Goal: Task Accomplishment & Management: Use online tool/utility

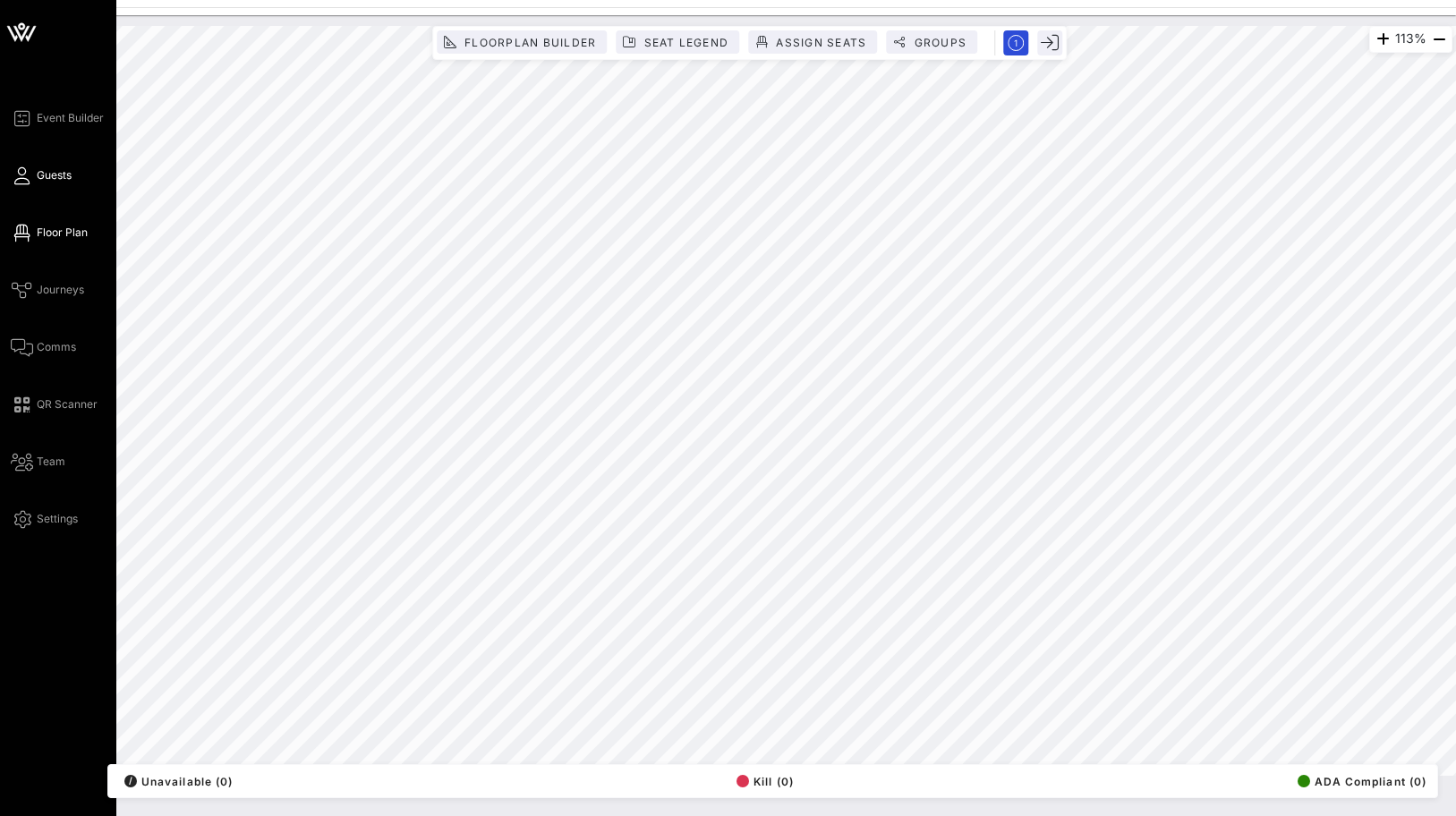
click at [37, 180] on span "Guests" at bounding box center [53, 175] width 35 height 16
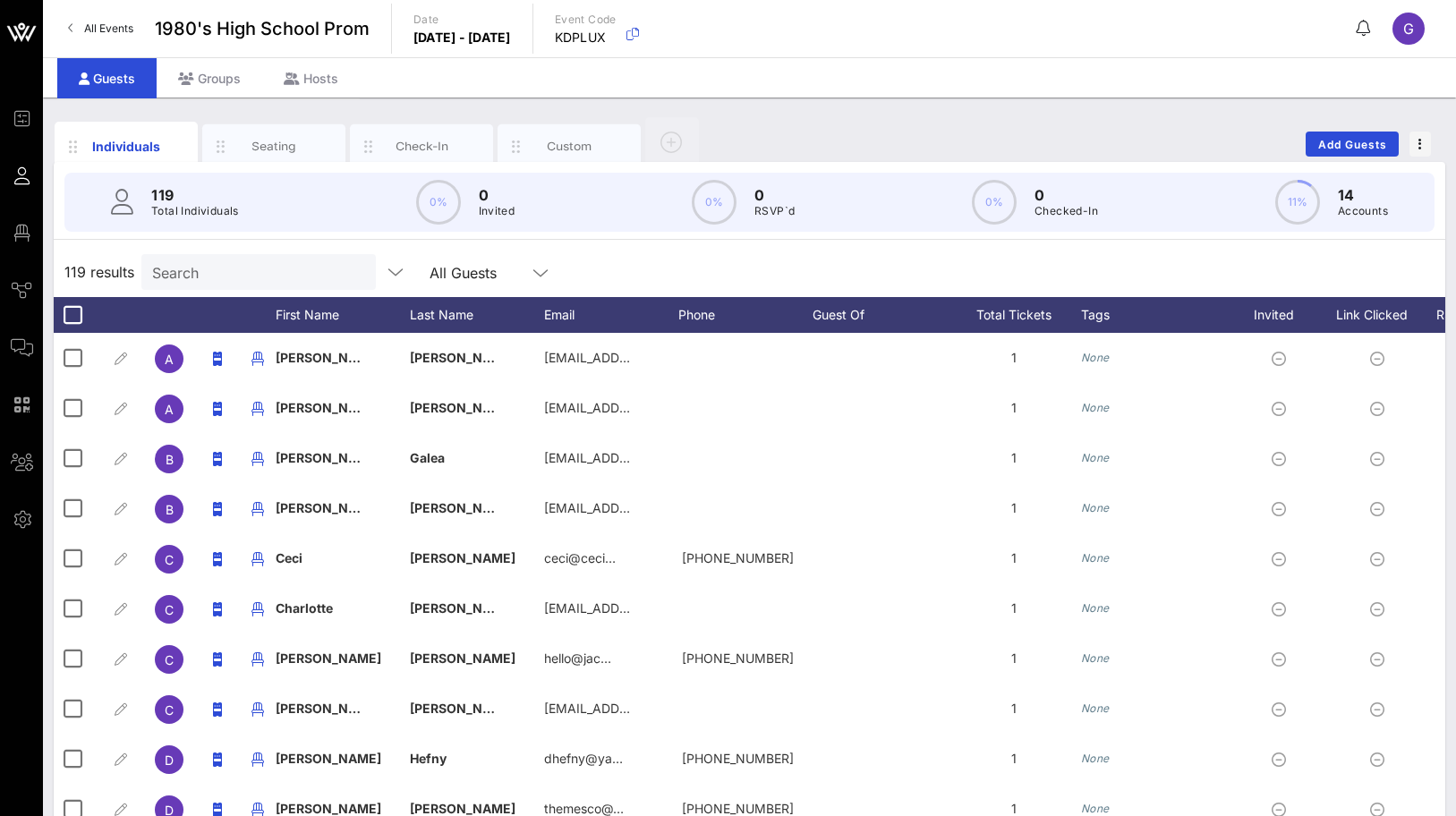
click at [275, 120] on div "Individuals Seating Check-In Custom" at bounding box center [378, 144] width 649 height 53
click at [280, 157] on div "Seating" at bounding box center [274, 147] width 143 height 45
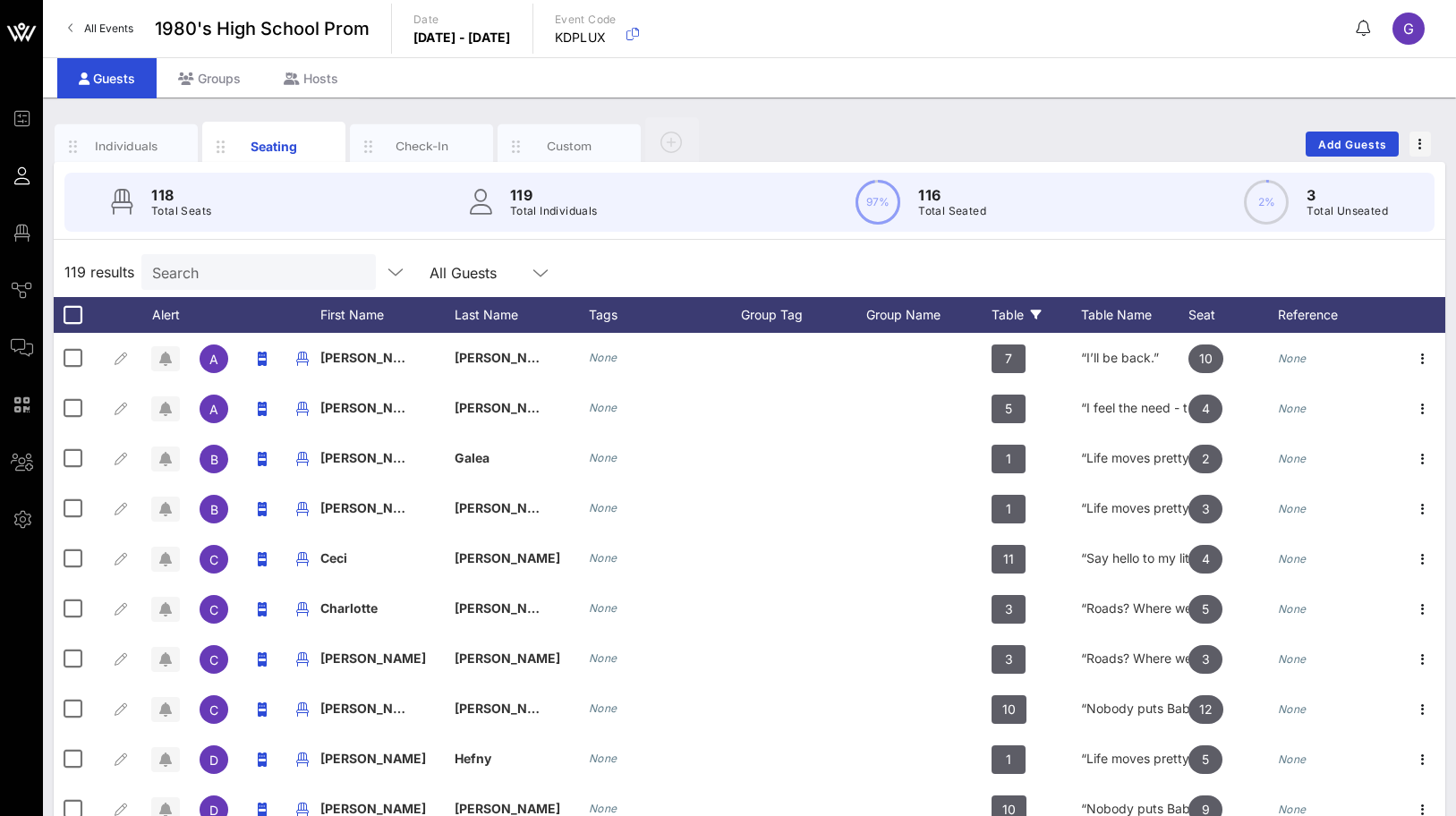
click at [1037, 308] on div "Table" at bounding box center [1037, 315] width 90 height 35
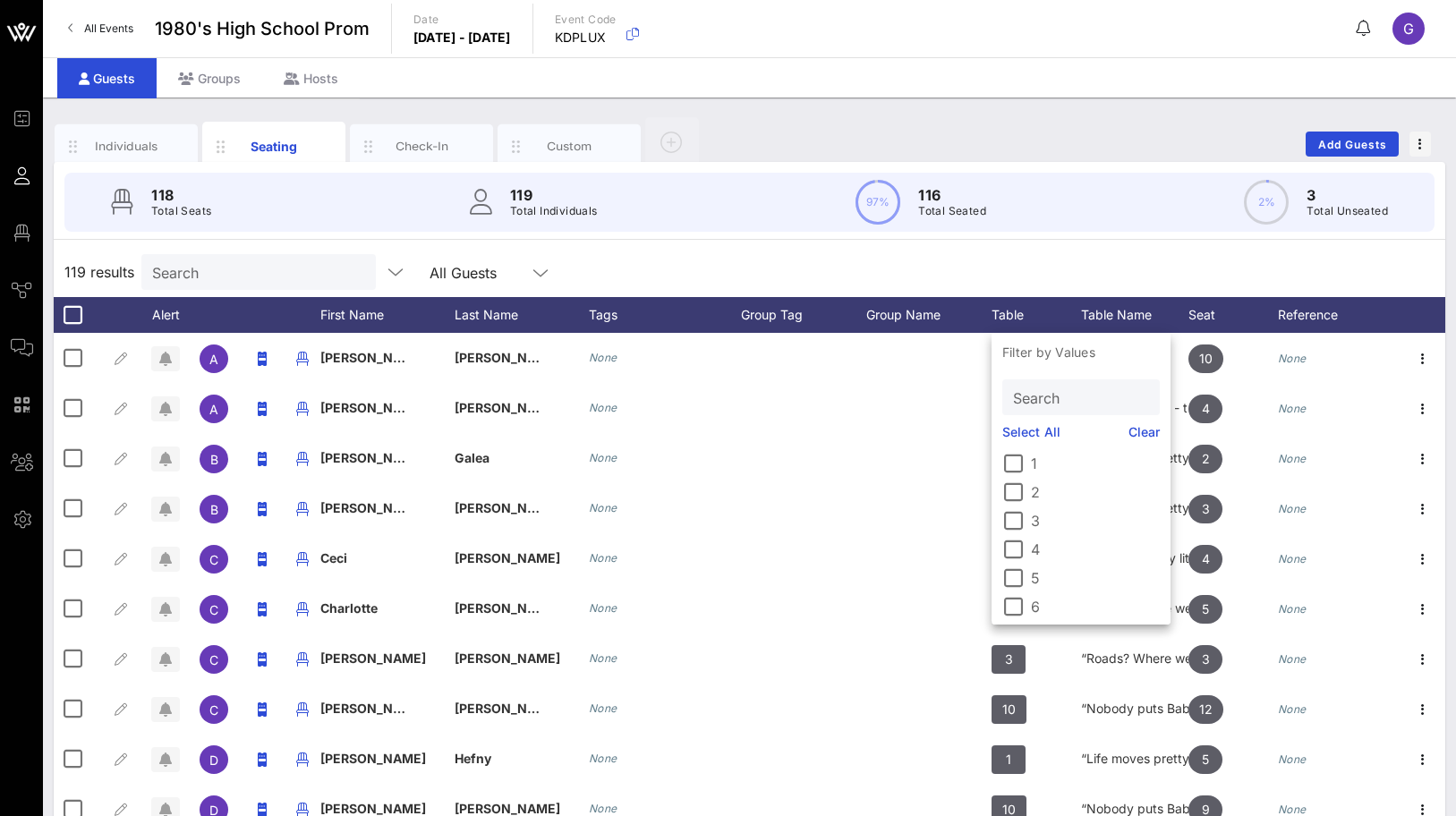
click at [1038, 457] on label "1" at bounding box center [1096, 463] width 129 height 18
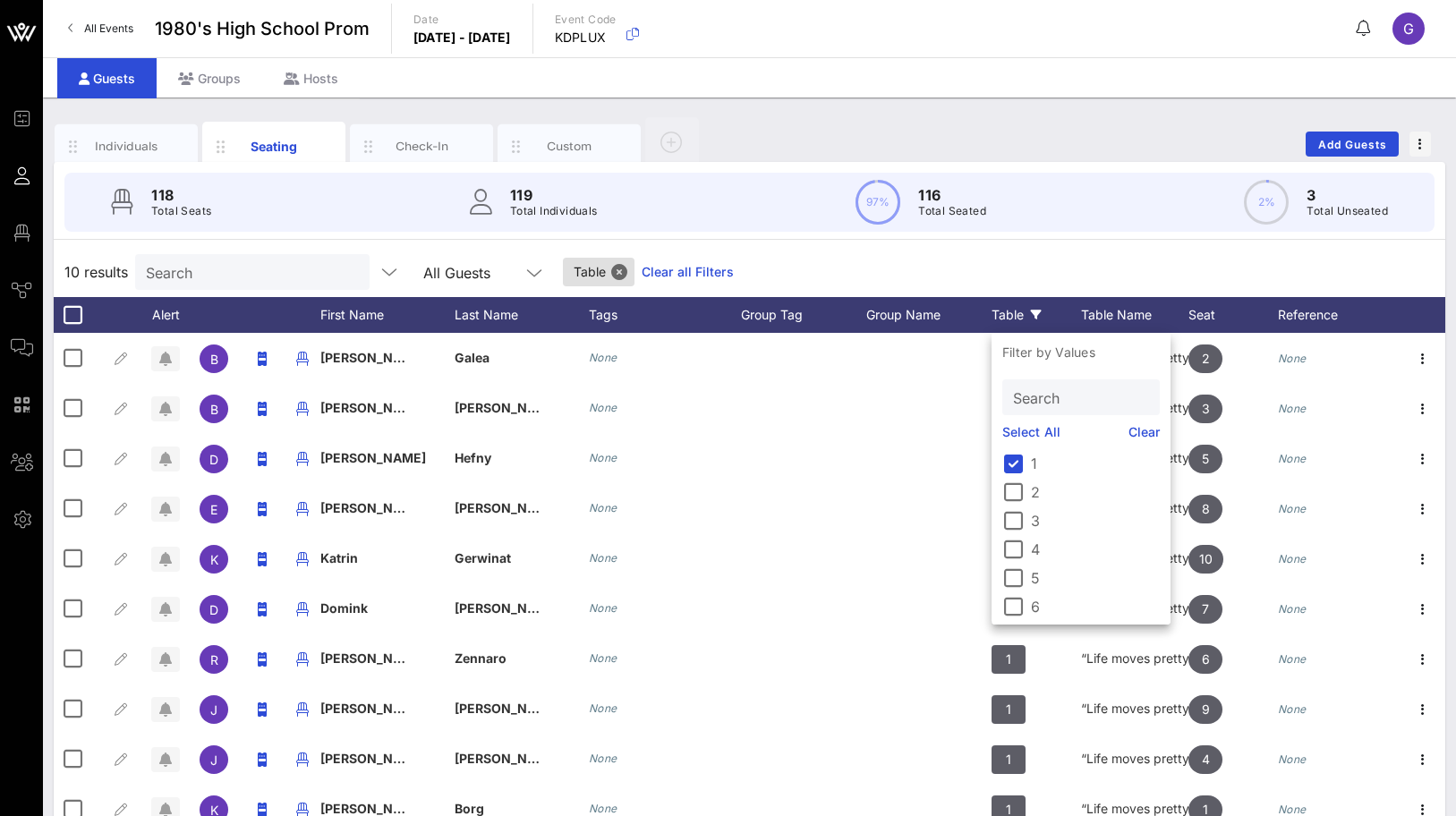
click at [1061, 259] on div "10 results Search All Guests Table Clear all Filters" at bounding box center [749, 272] width 1392 height 50
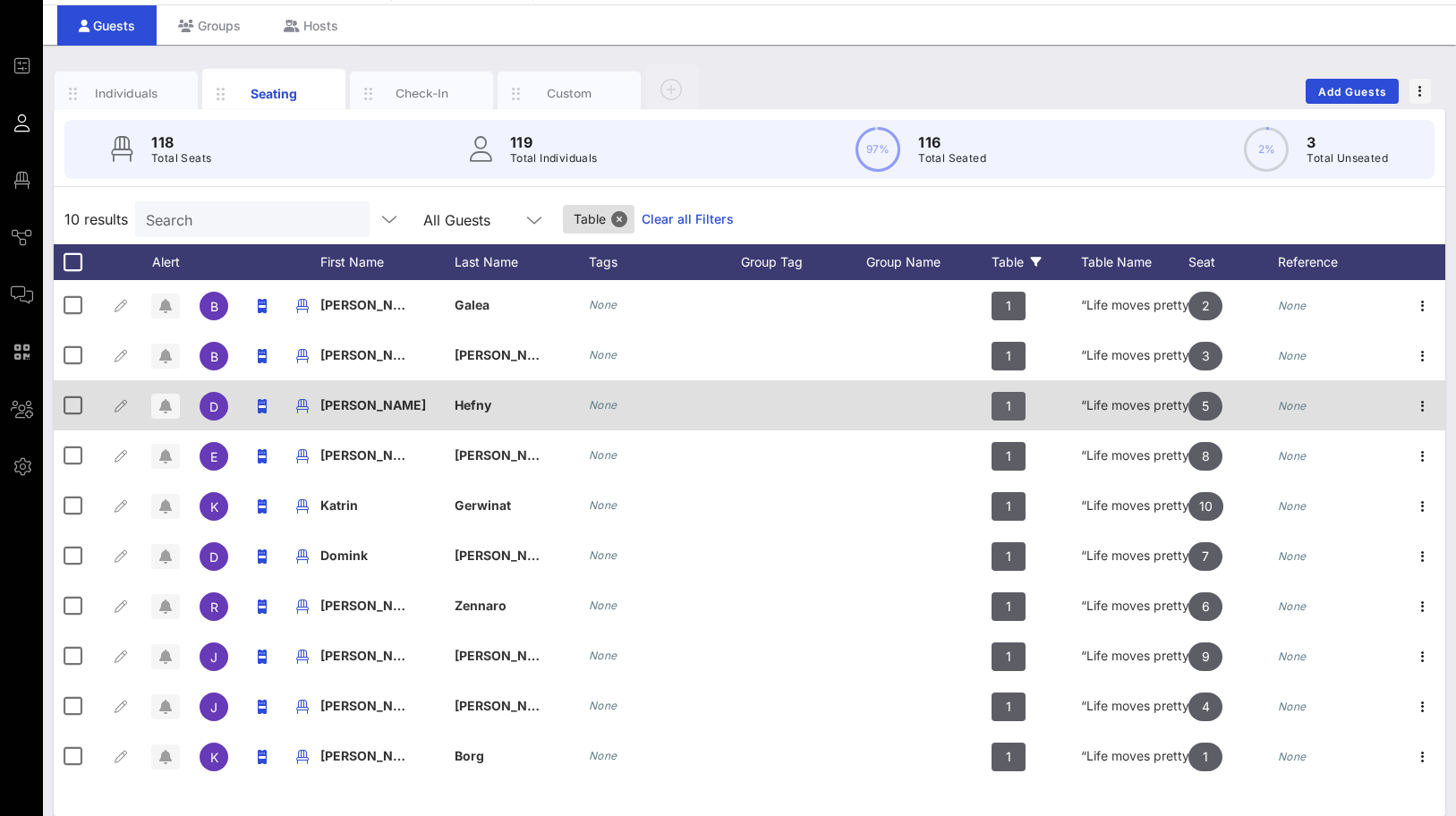
scroll to position [72, 0]
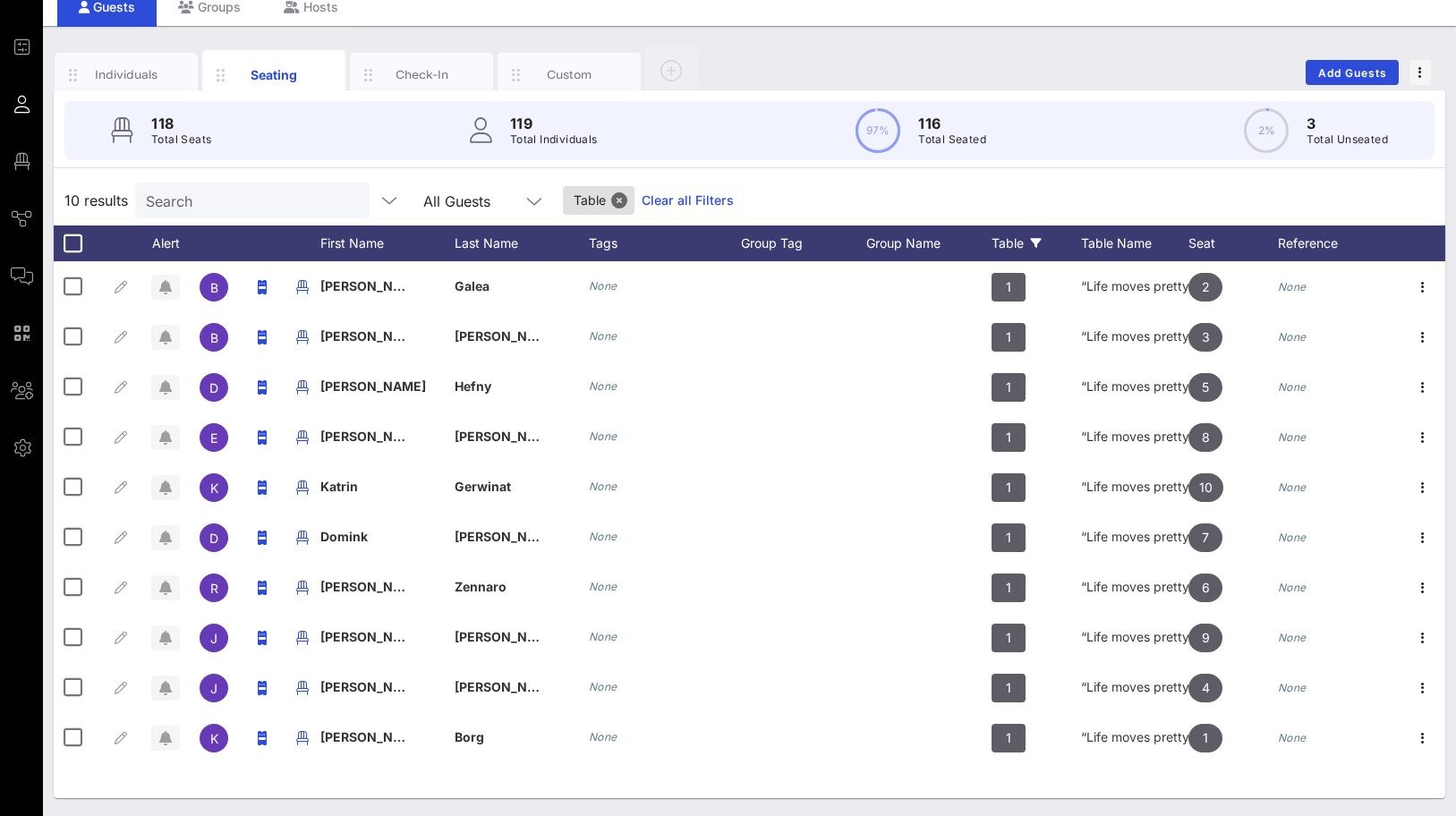
click at [1018, 232] on div "Table" at bounding box center [1037, 243] width 90 height 35
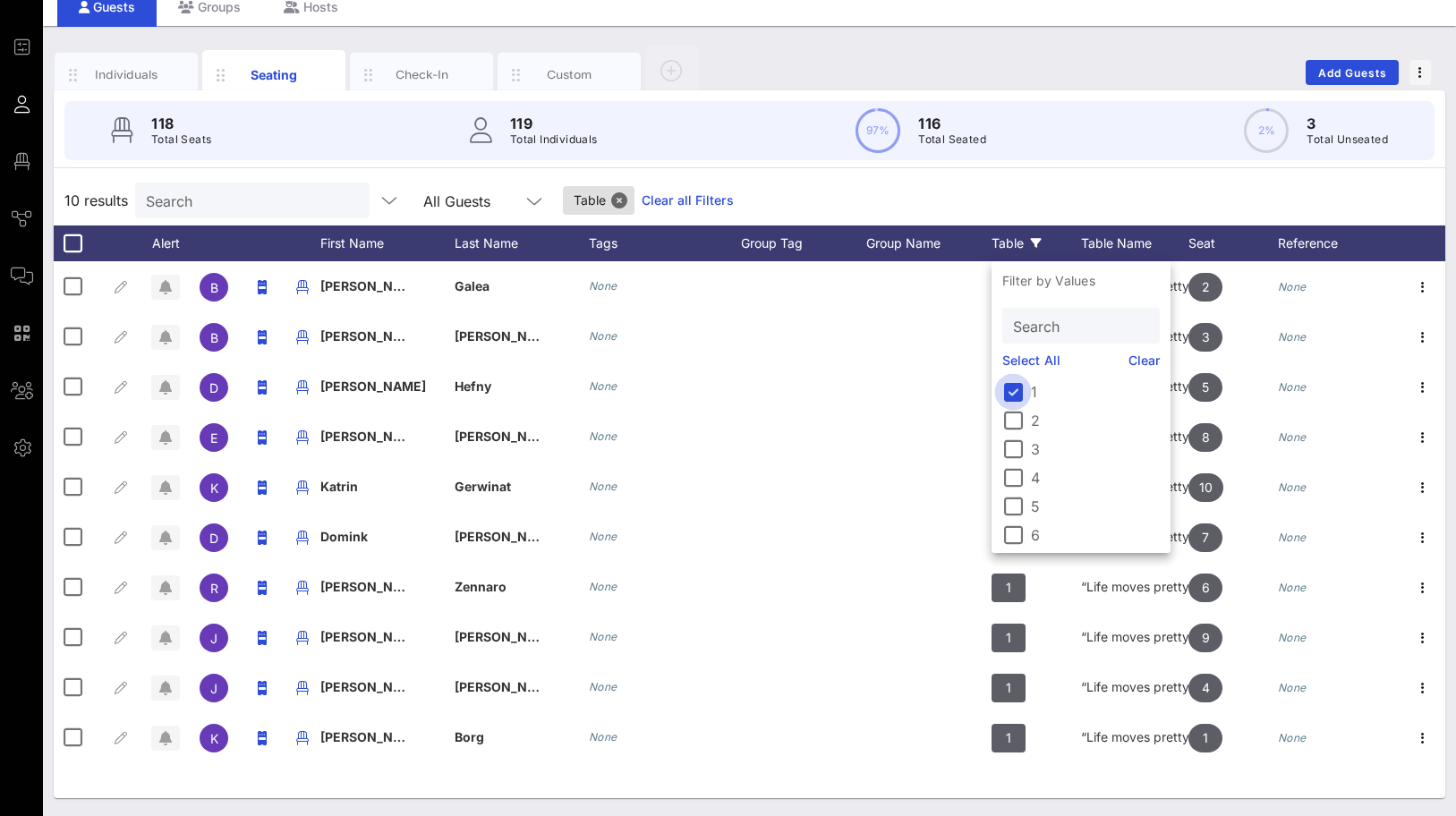
click at [1010, 397] on div at bounding box center [1012, 391] width 31 height 31
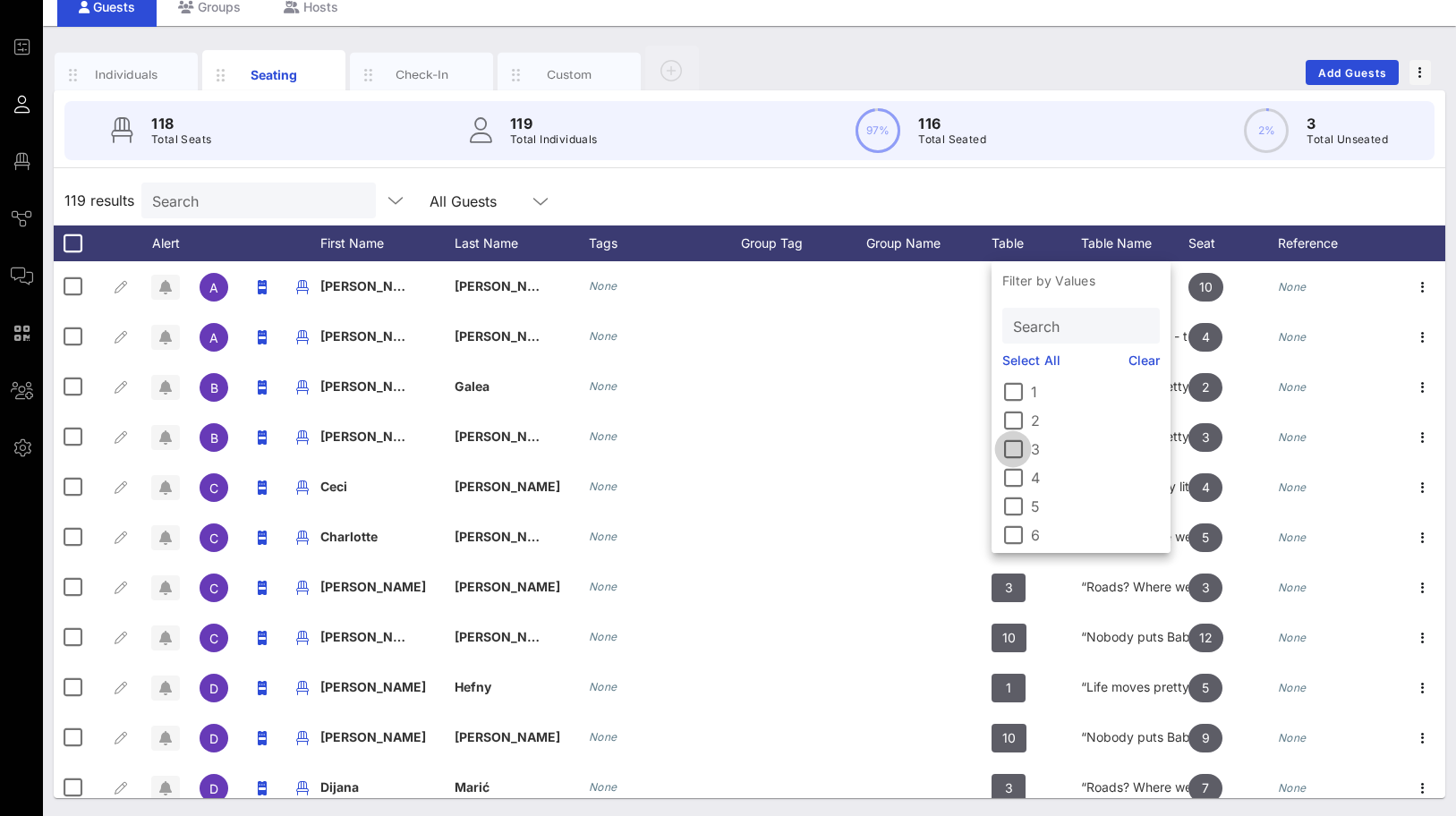
click at [1011, 441] on div at bounding box center [1012, 449] width 31 height 31
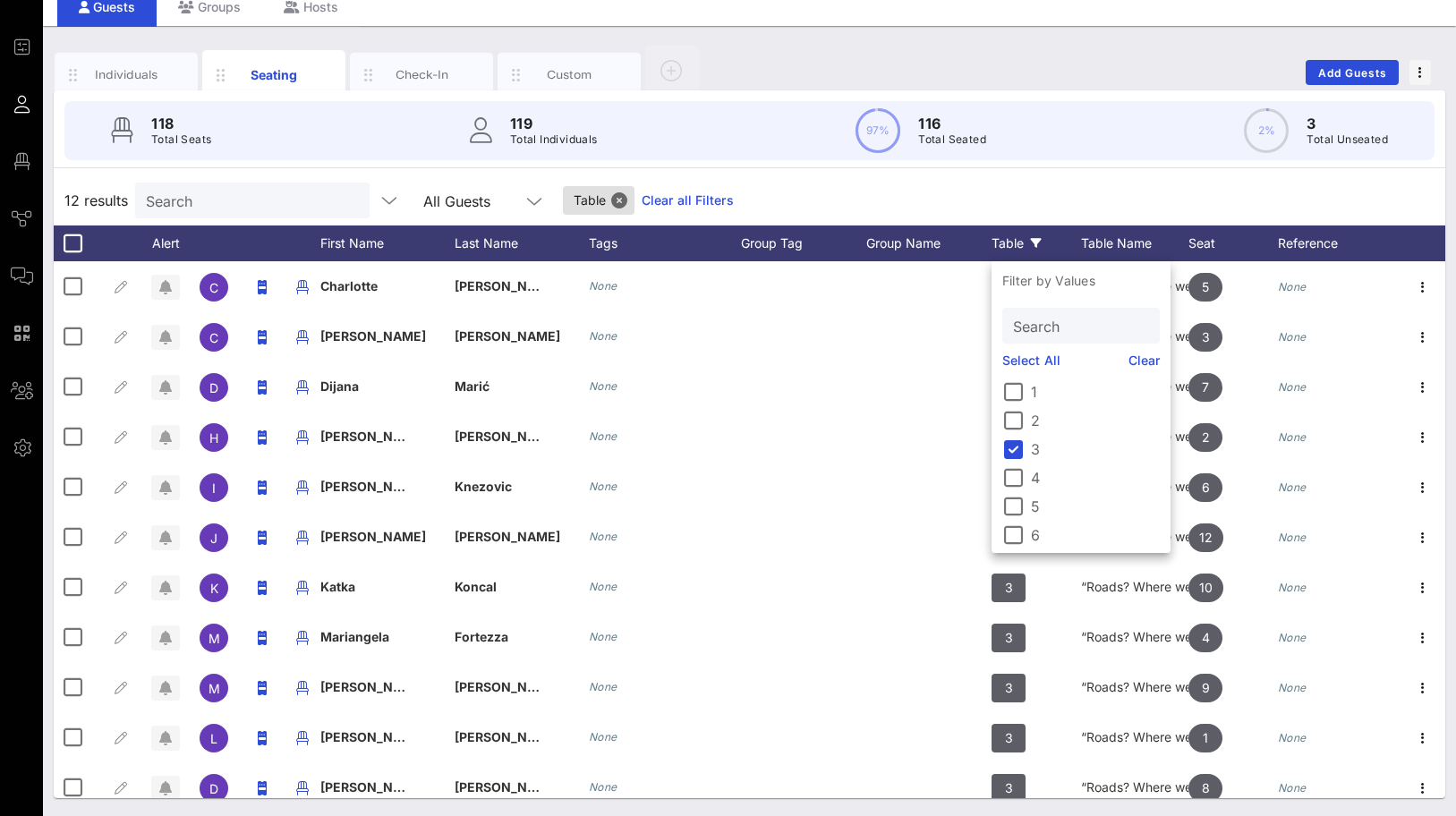
click at [984, 183] on div "12 results Search All Guests Table Clear all Filters" at bounding box center [749, 201] width 1392 height 50
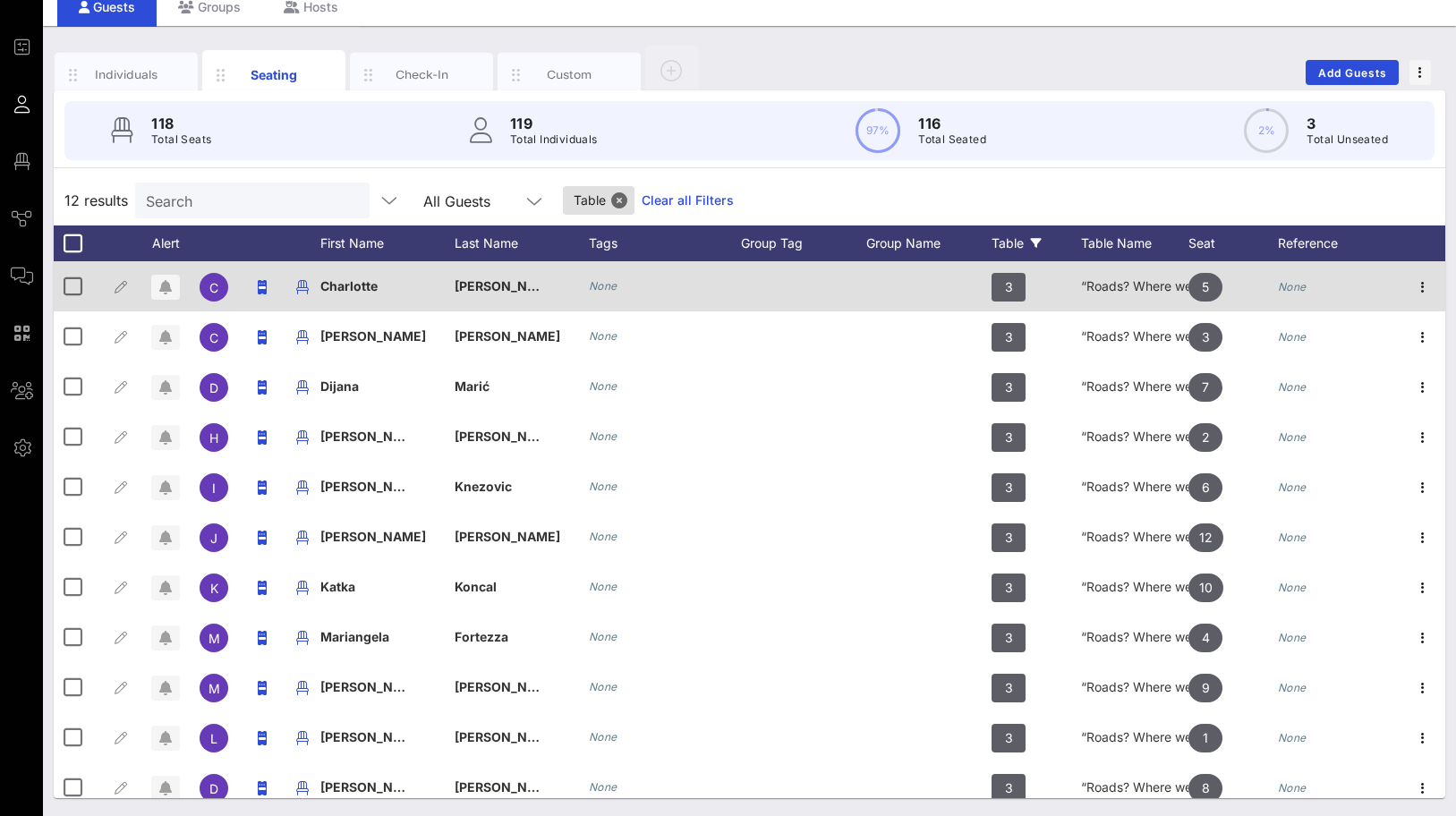
click at [1096, 274] on div "“Roads? Where we’re going, we don’t need roads.”" at bounding box center [1134, 287] width 107 height 50
click at [1106, 282] on div "“Roads? Where we’re going, we don’t need roads.”" at bounding box center [1134, 287] width 107 height 50
click at [1106, 288] on div "“Roads? Where we’re going, we don’t need roads.”" at bounding box center [1134, 287] width 107 height 50
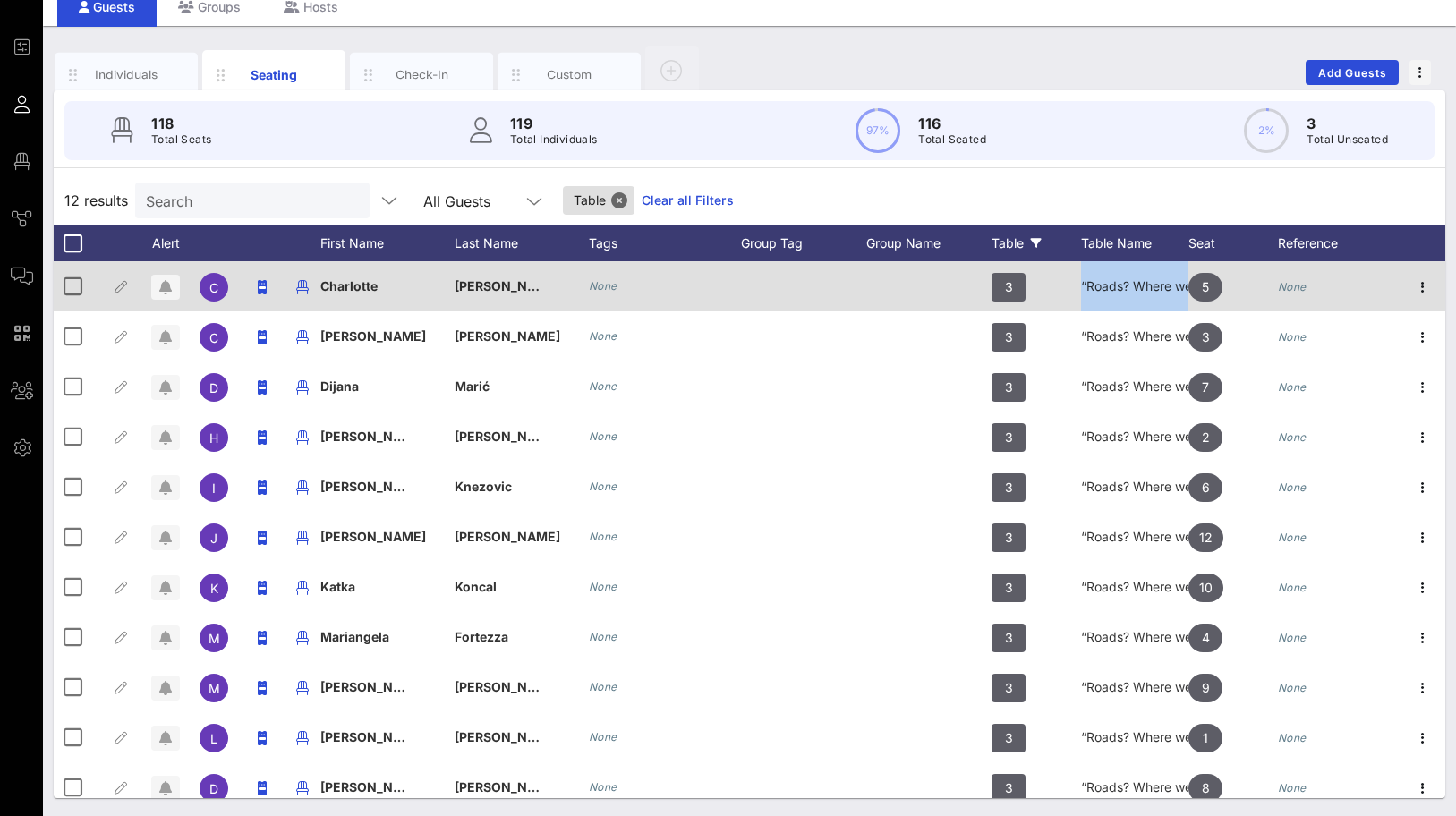
click at [1106, 288] on div "“Roads? Where we’re going, we don’t need roads.”" at bounding box center [1134, 287] width 107 height 50
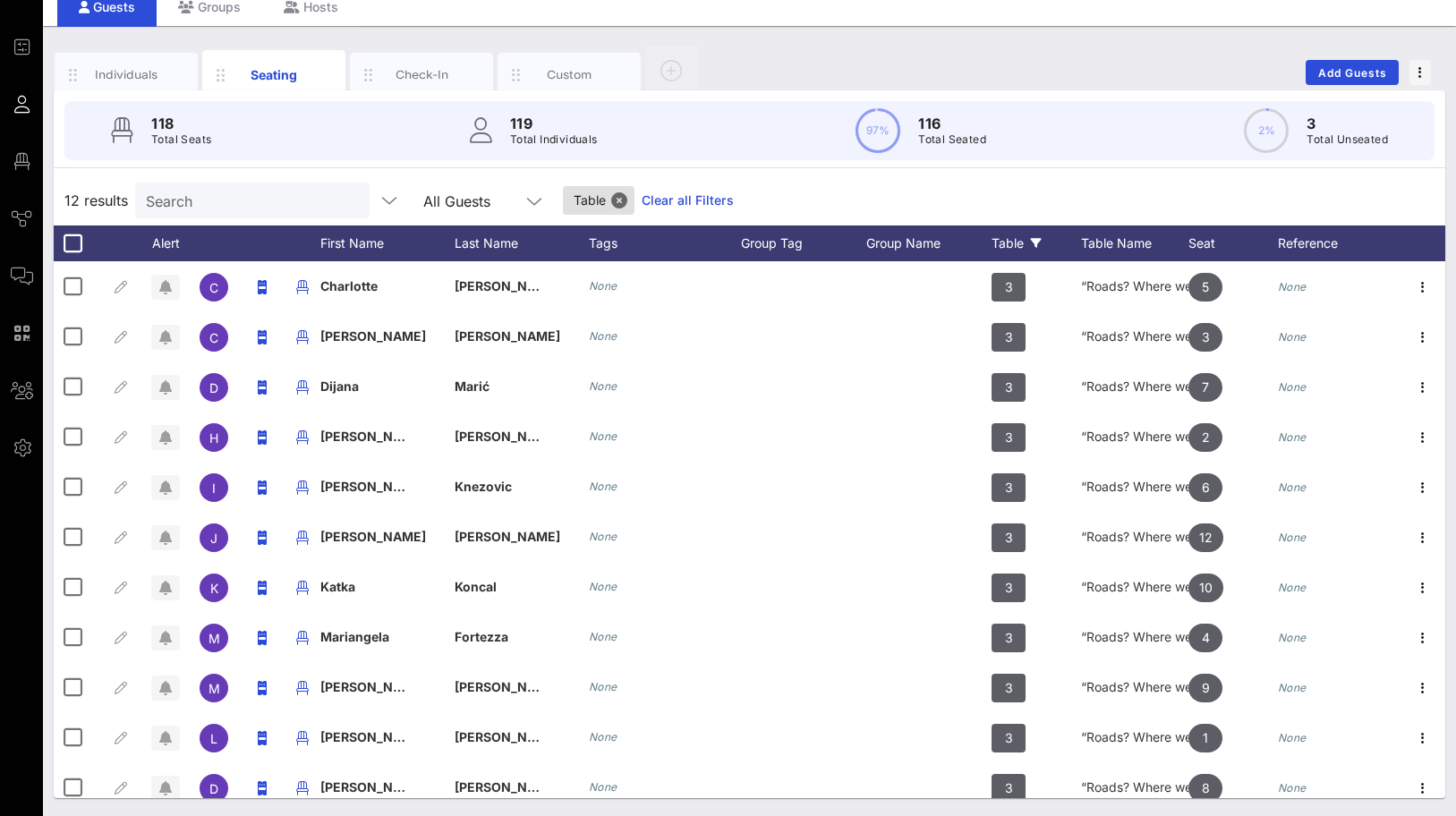
click at [1102, 196] on div "12 results Search All Guests Table Clear all Filters" at bounding box center [749, 201] width 1392 height 50
click at [1053, 55] on div "Individuals Seating Check-In Custom Add Guests" at bounding box center [749, 72] width 1392 height 57
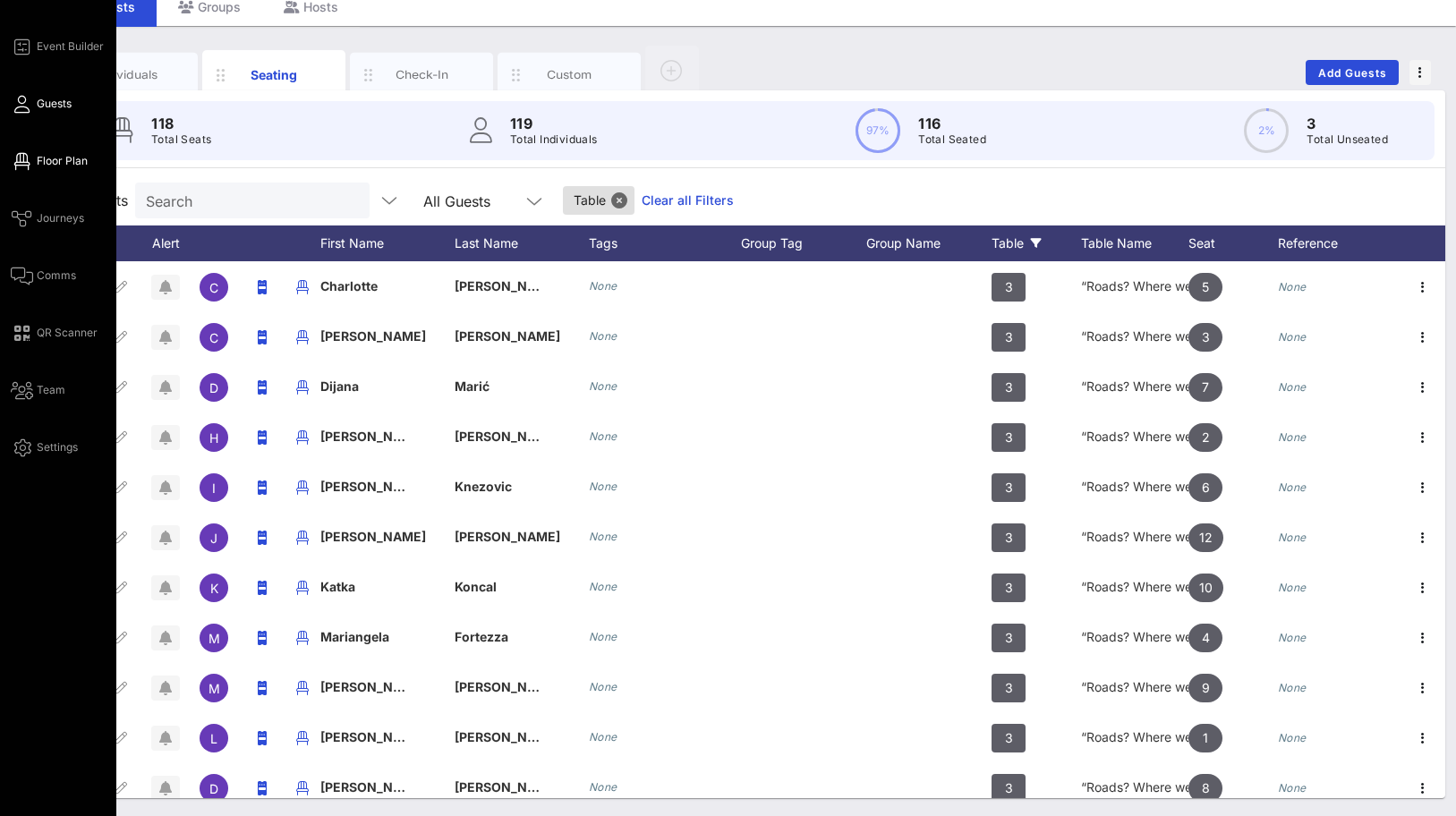
click at [53, 156] on span "Floor Plan" at bounding box center [62, 161] width 51 height 16
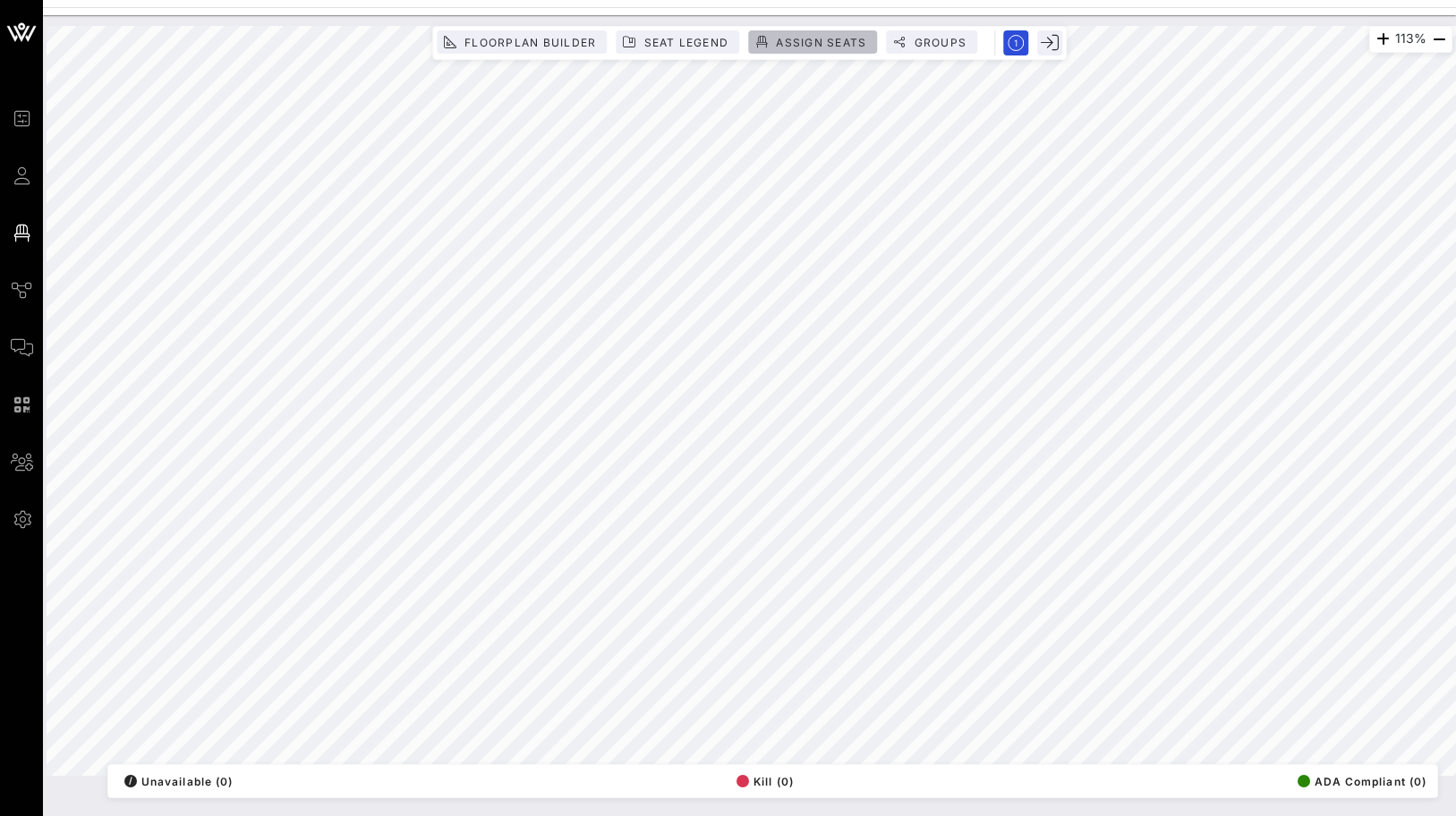
click at [801, 33] on button "Assign Seats" at bounding box center [813, 42] width 129 height 23
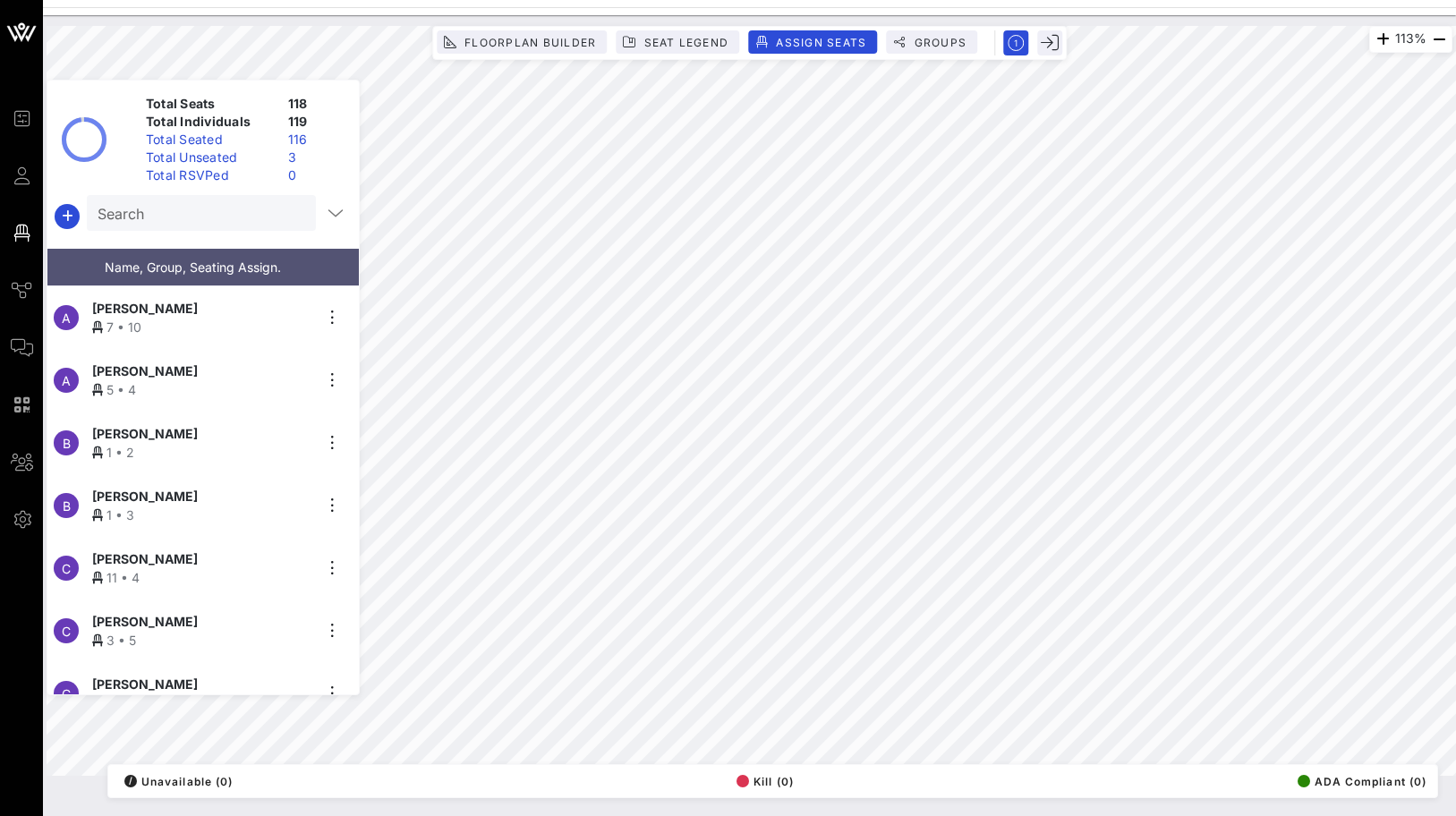
click at [221, 216] on input "Search" at bounding box center [199, 213] width 204 height 23
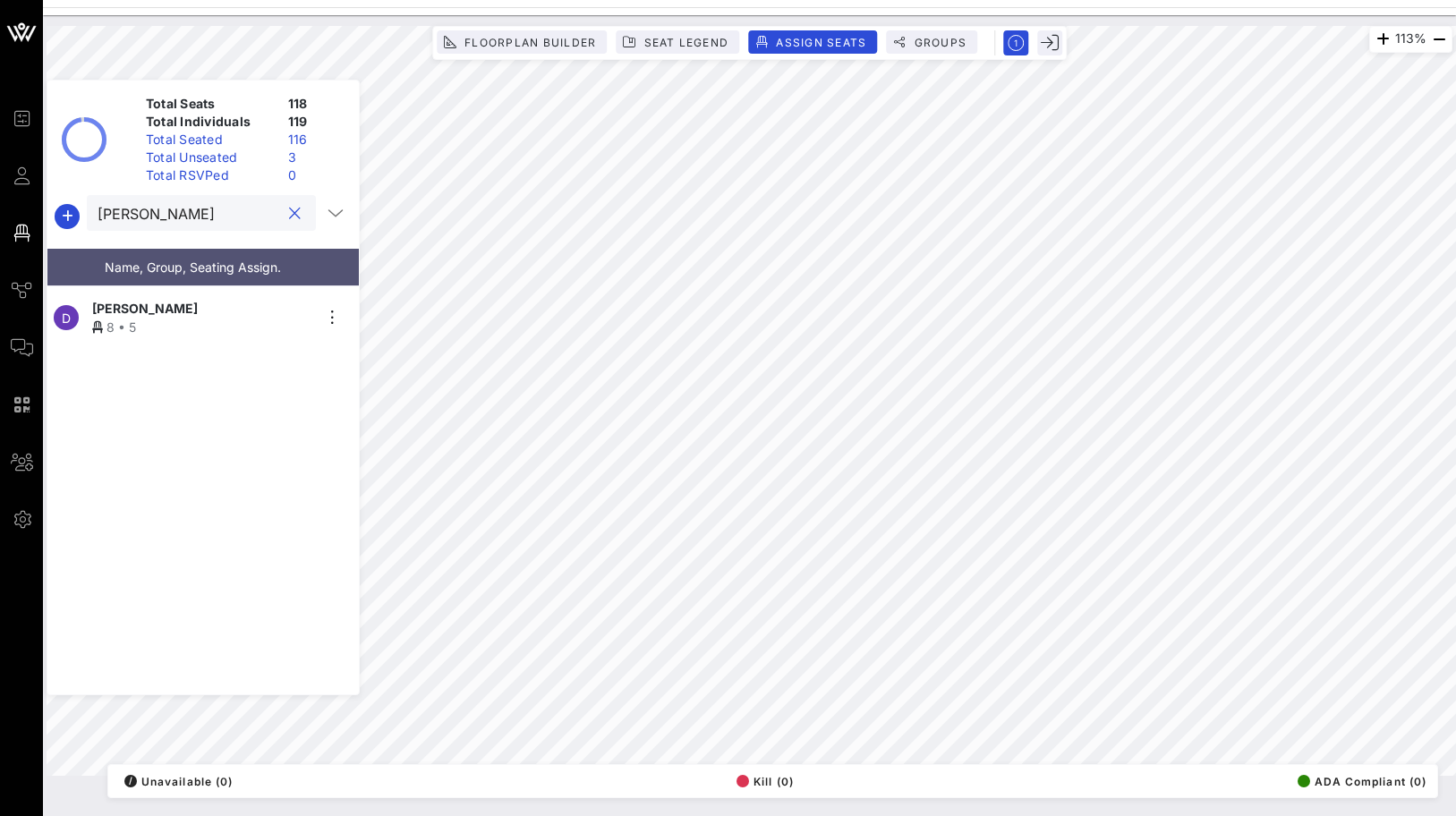
type input "[PERSON_NAME]"
click at [200, 309] on div "[PERSON_NAME] 8 • 5" at bounding box center [203, 317] width 220 height 37
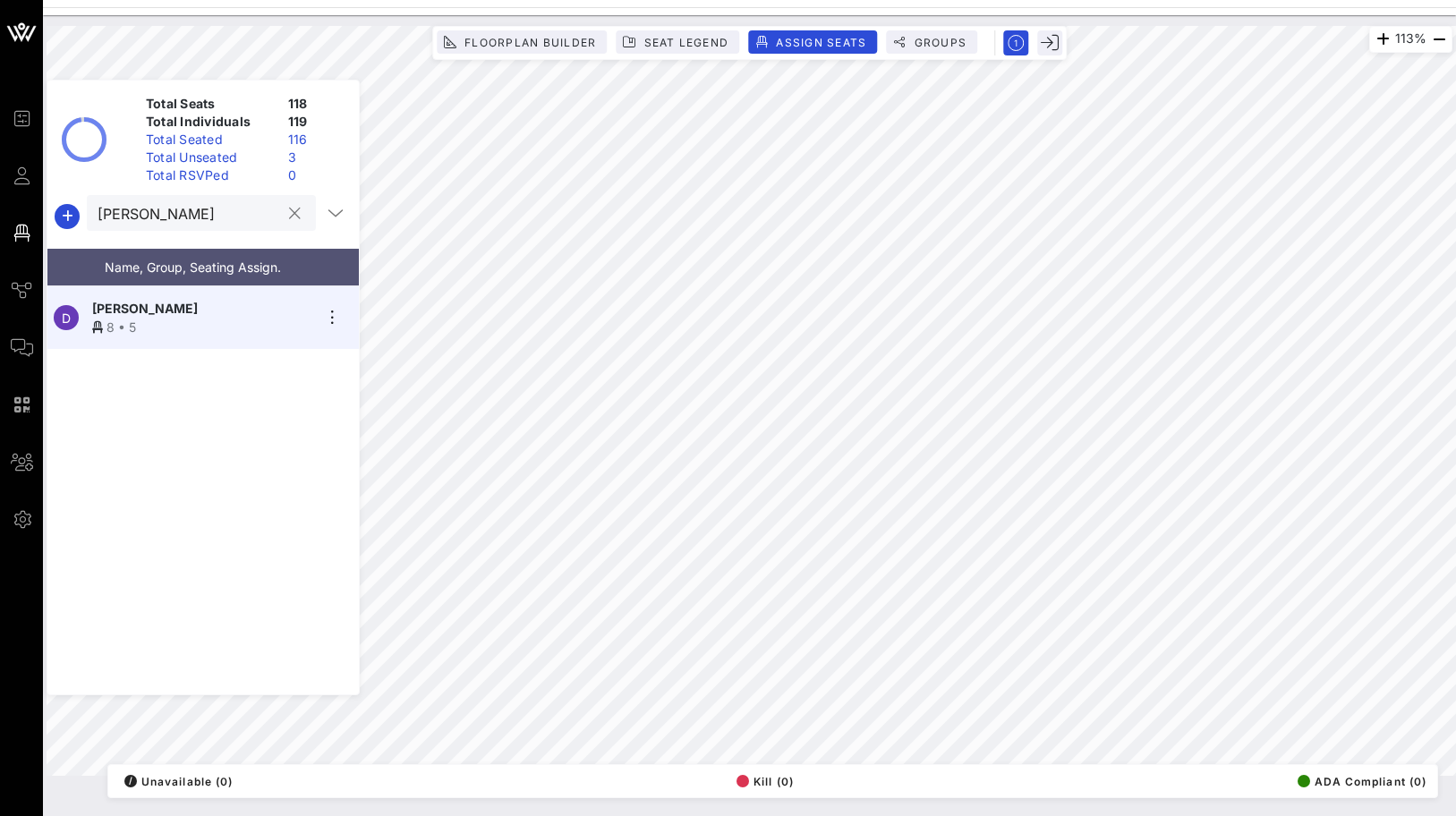
click at [290, 215] on button "clear icon" at bounding box center [294, 213] width 11 height 18
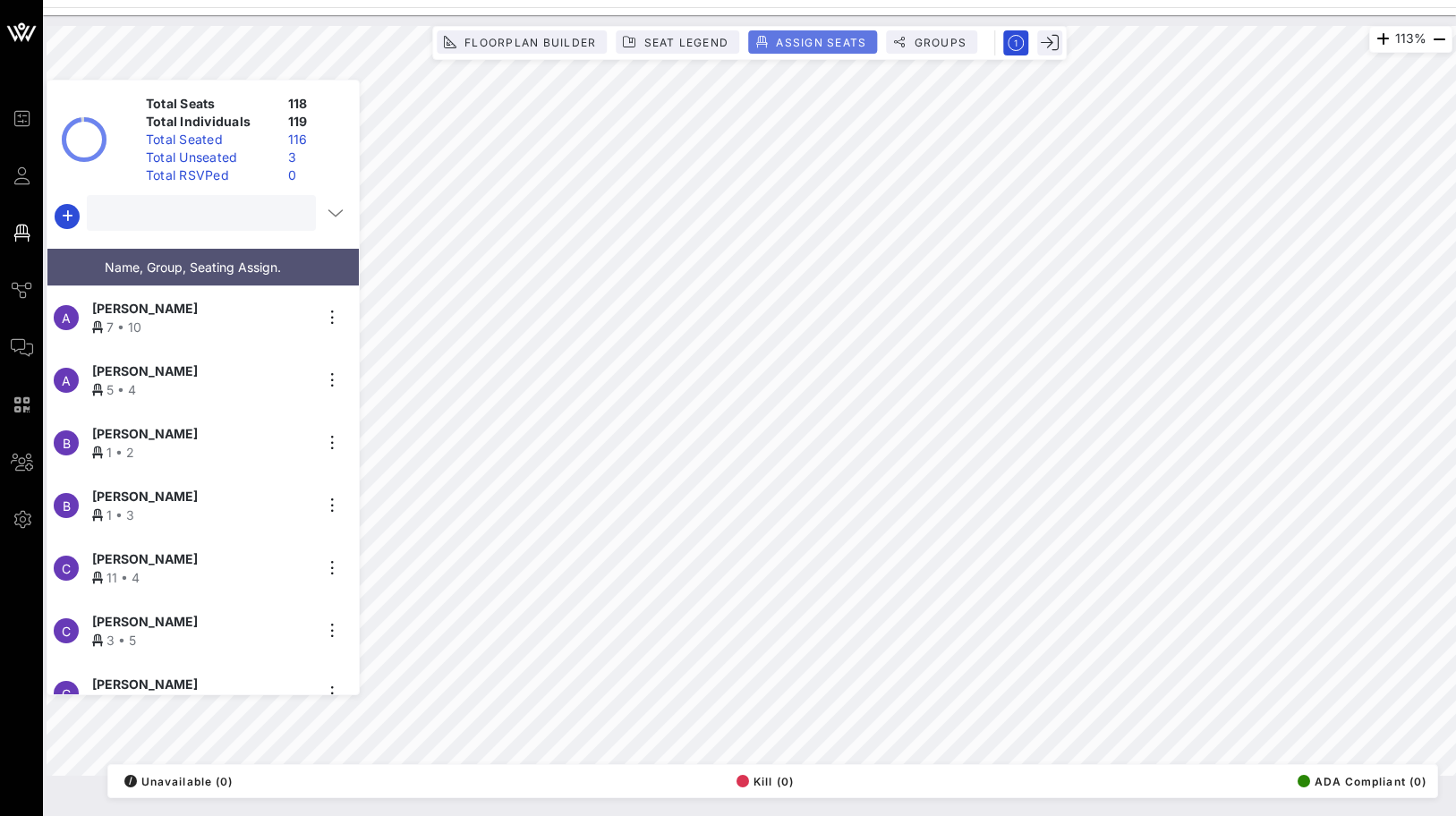
click at [813, 43] on span "Assign Seats" at bounding box center [821, 42] width 92 height 13
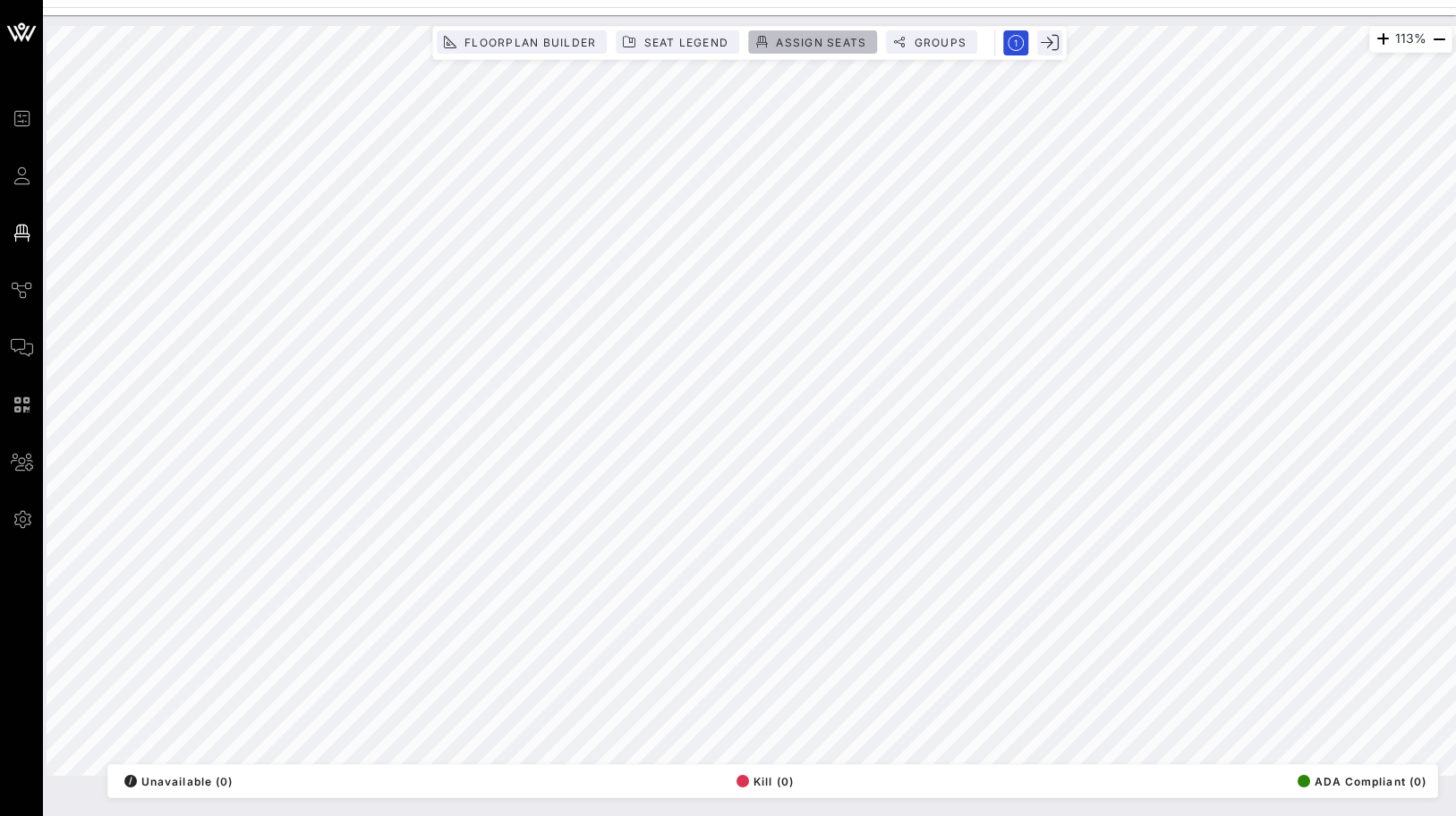
click at [778, 42] on span "Assign Seats" at bounding box center [821, 42] width 92 height 13
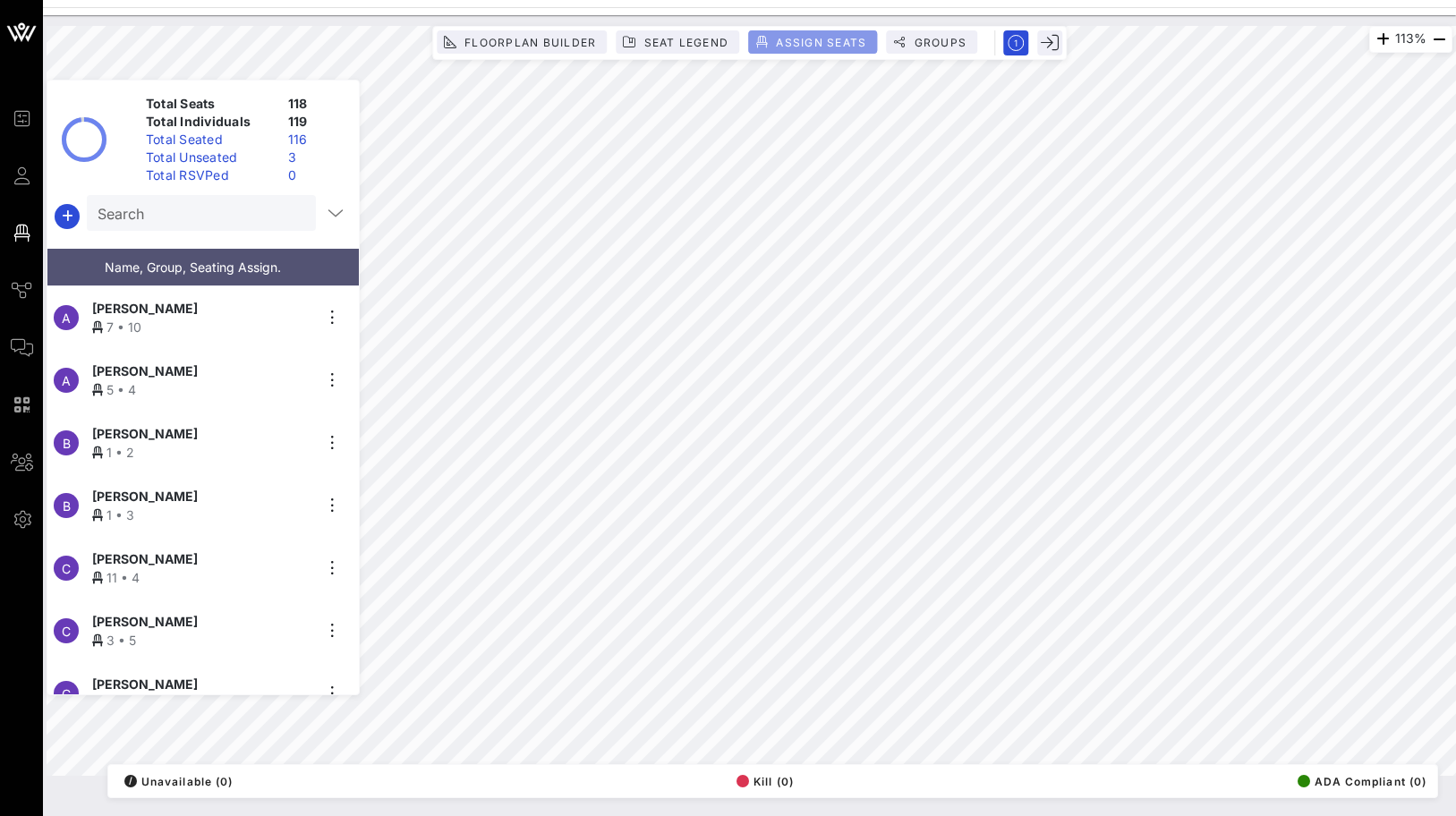
click at [816, 34] on button "Assign Seats" at bounding box center [813, 42] width 129 height 23
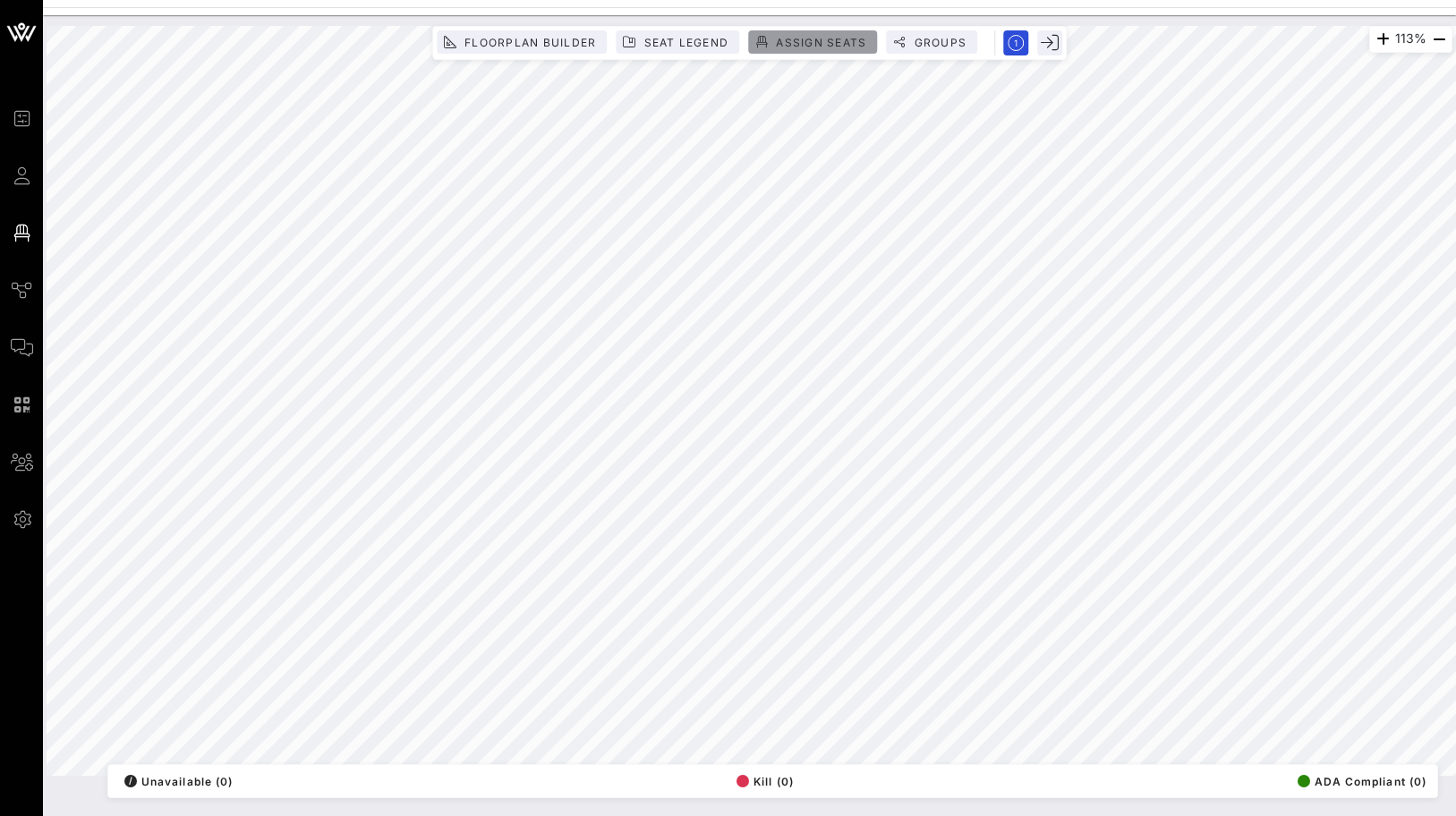
click at [828, 42] on span "Assign Seats" at bounding box center [821, 42] width 92 height 13
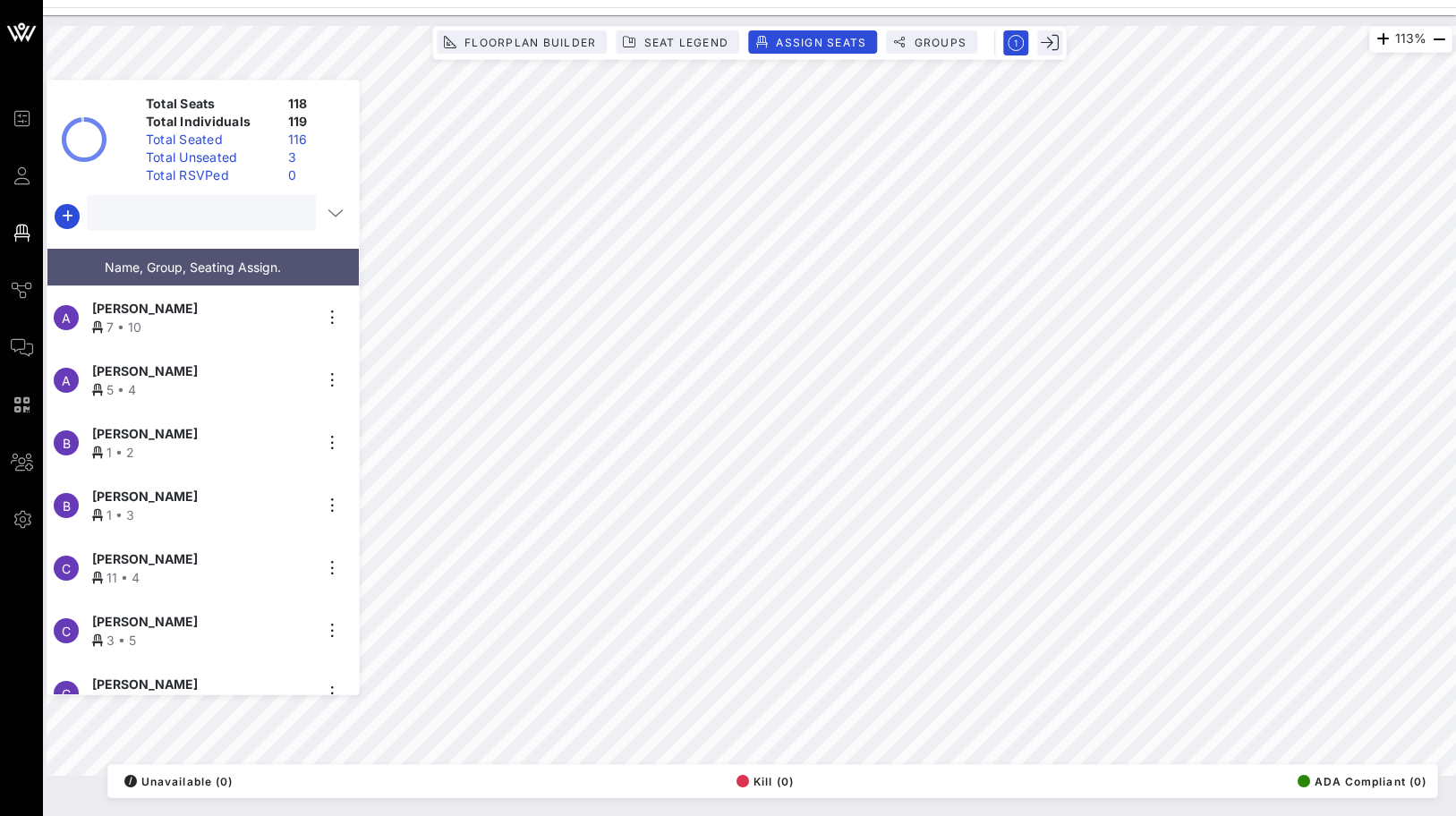
click at [219, 206] on input "text" at bounding box center [199, 213] width 204 height 23
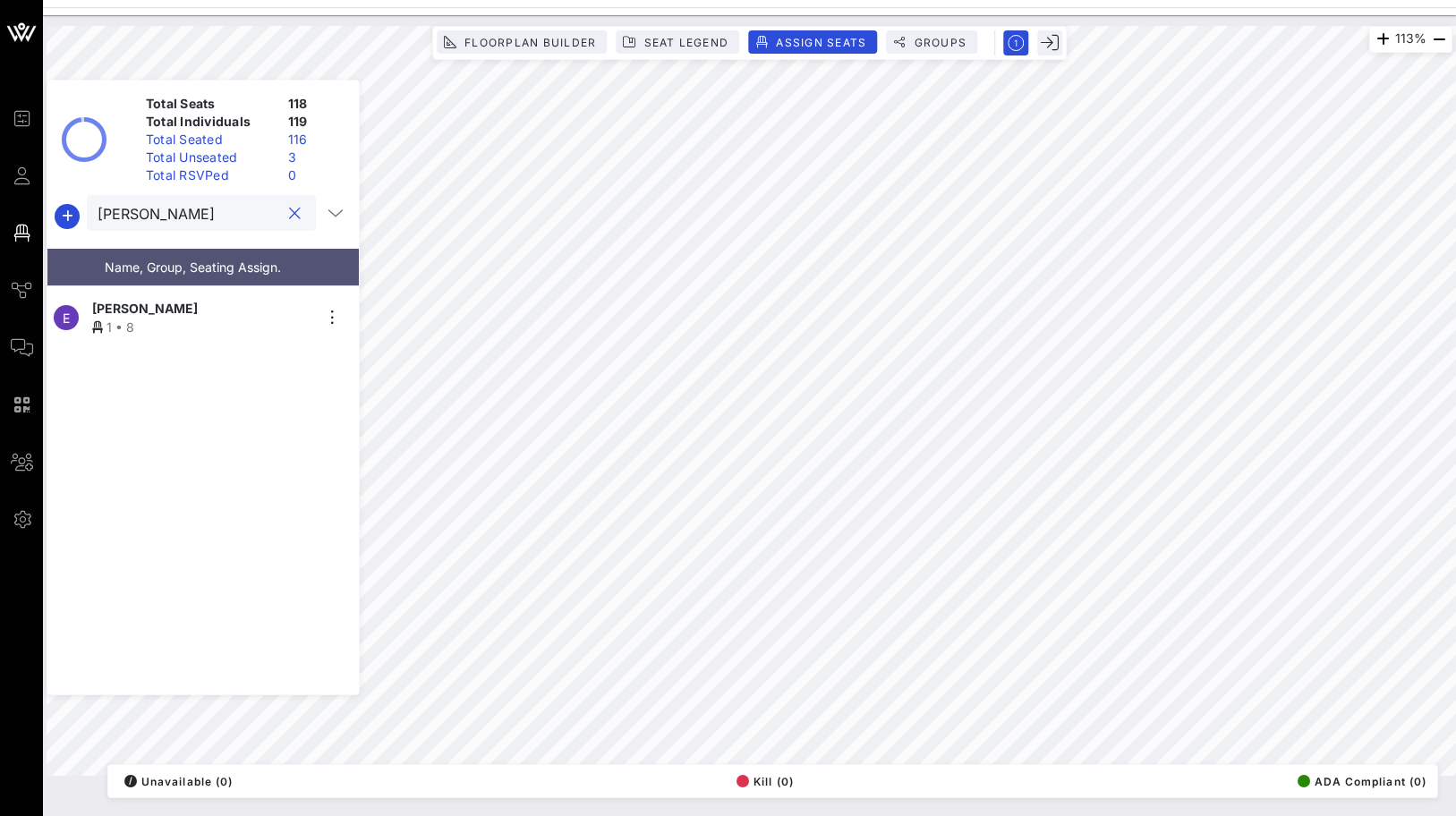
click at [208, 324] on div "1 • 8" at bounding box center [203, 327] width 220 height 19
click at [287, 355] on div "113% Floorplan Builder Seat Legend Assign Seats Groups Exit Total Seats 118 Tot…" at bounding box center [749, 401] width 1406 height 750
click at [237, 228] on div "[PERSON_NAME]" at bounding box center [188, 213] width 182 height 35
click at [246, 214] on input "[PERSON_NAME]" at bounding box center [188, 213] width 182 height 23
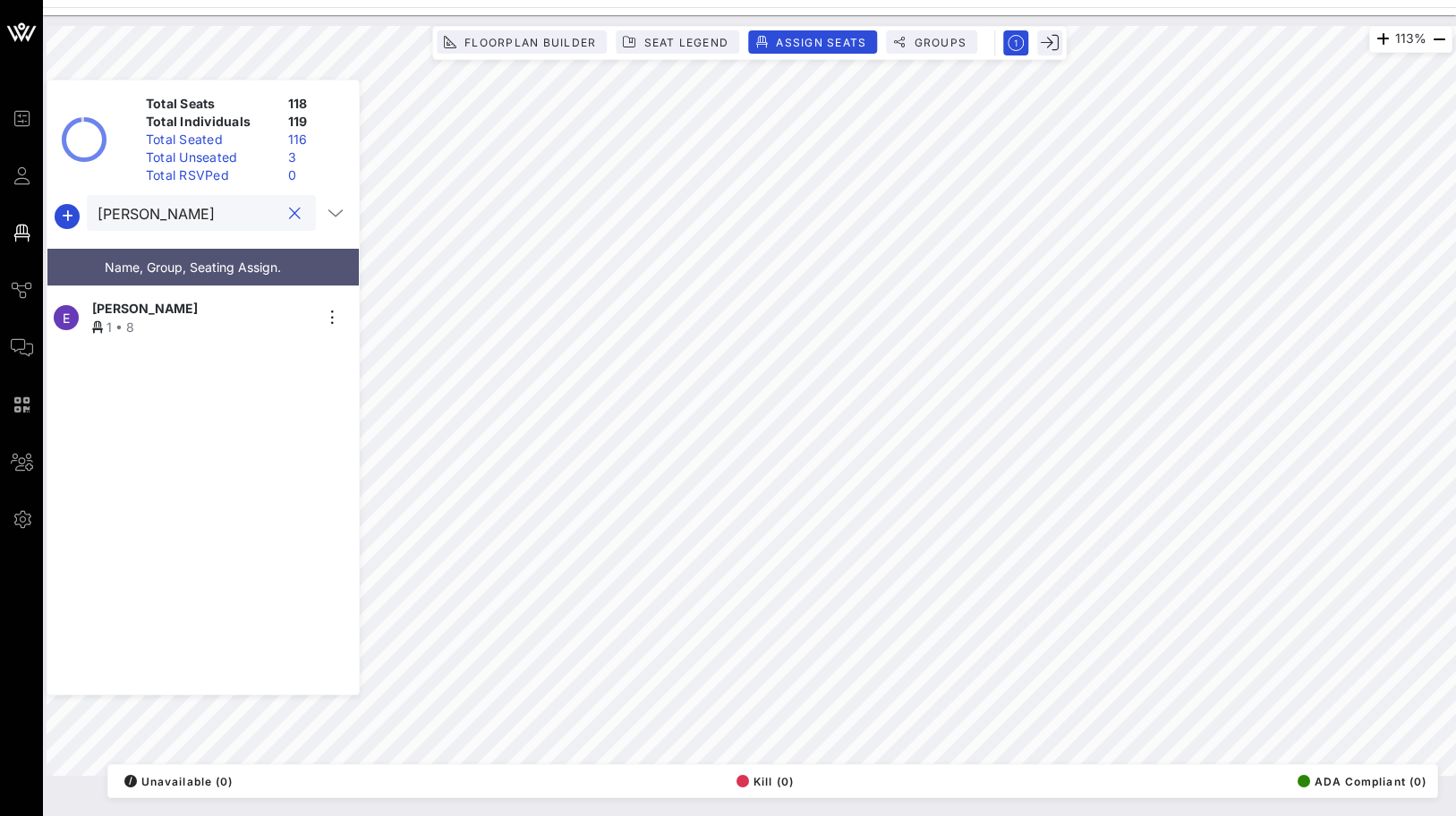
click at [246, 214] on input "[PERSON_NAME]" at bounding box center [188, 213] width 182 height 23
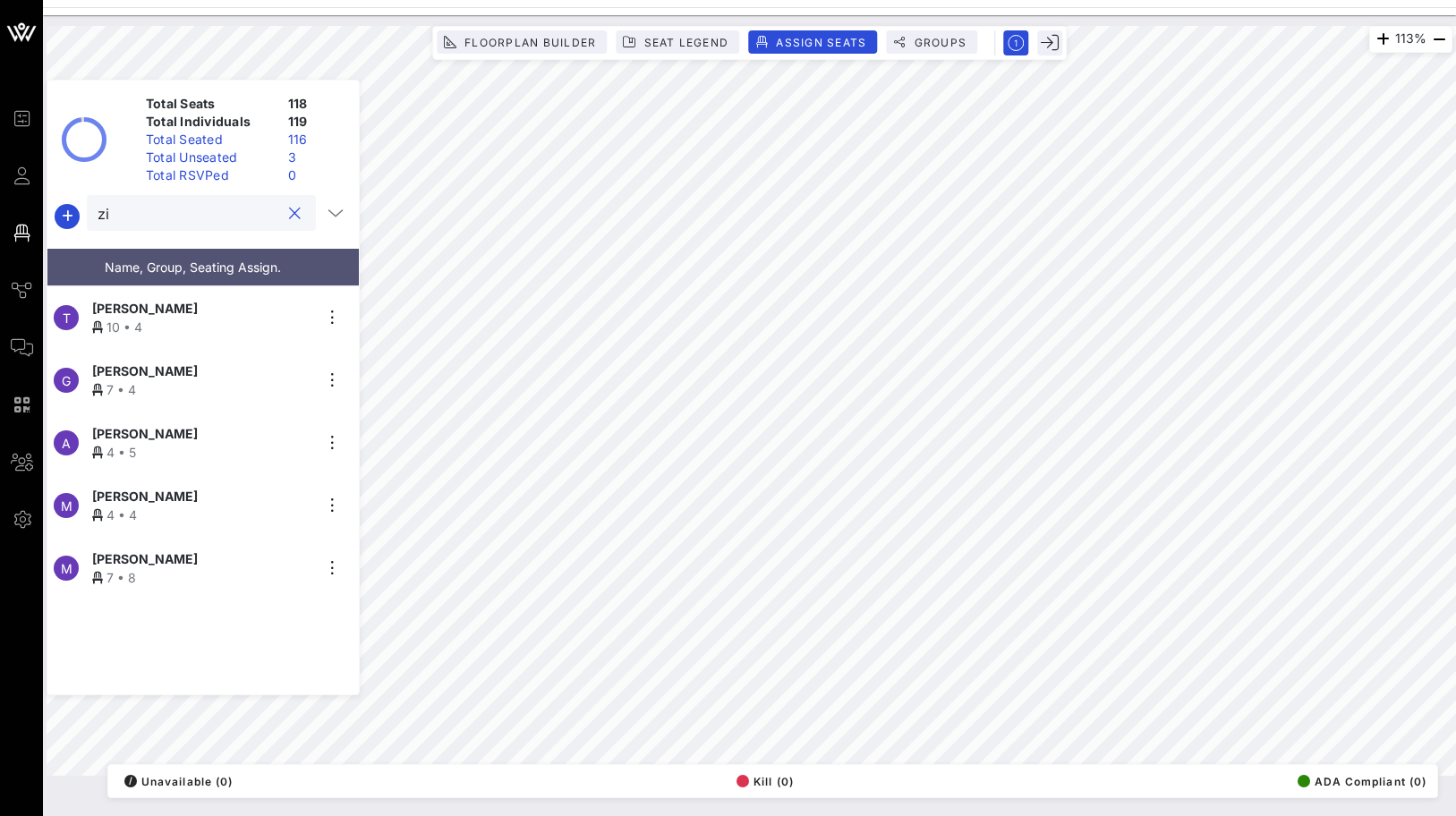
type input "z"
type input "c"
click at [785, 41] on span "Assign Seats" at bounding box center [821, 42] width 92 height 13
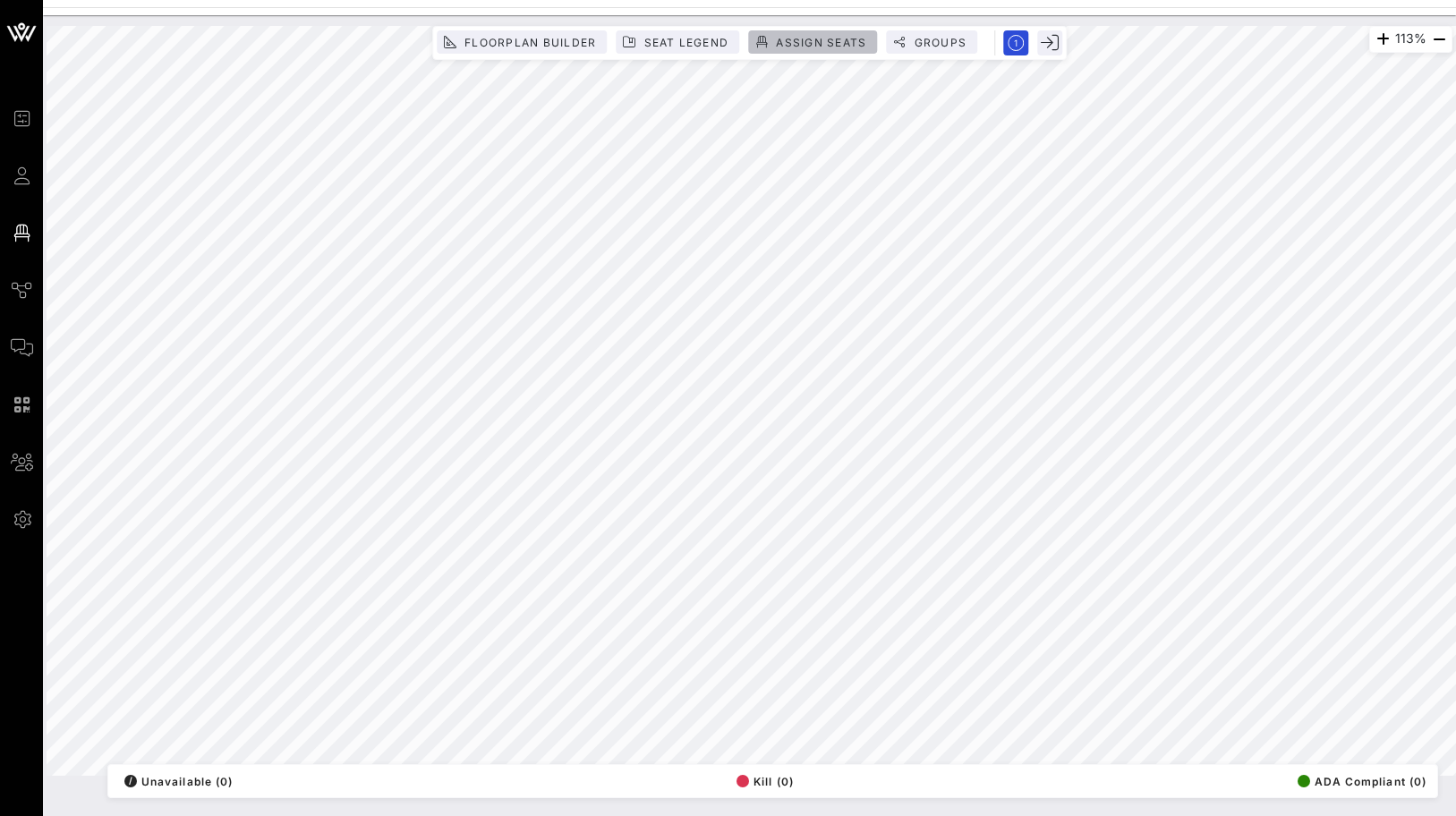
click at [805, 35] on span "Assign Seats" at bounding box center [821, 42] width 92 height 13
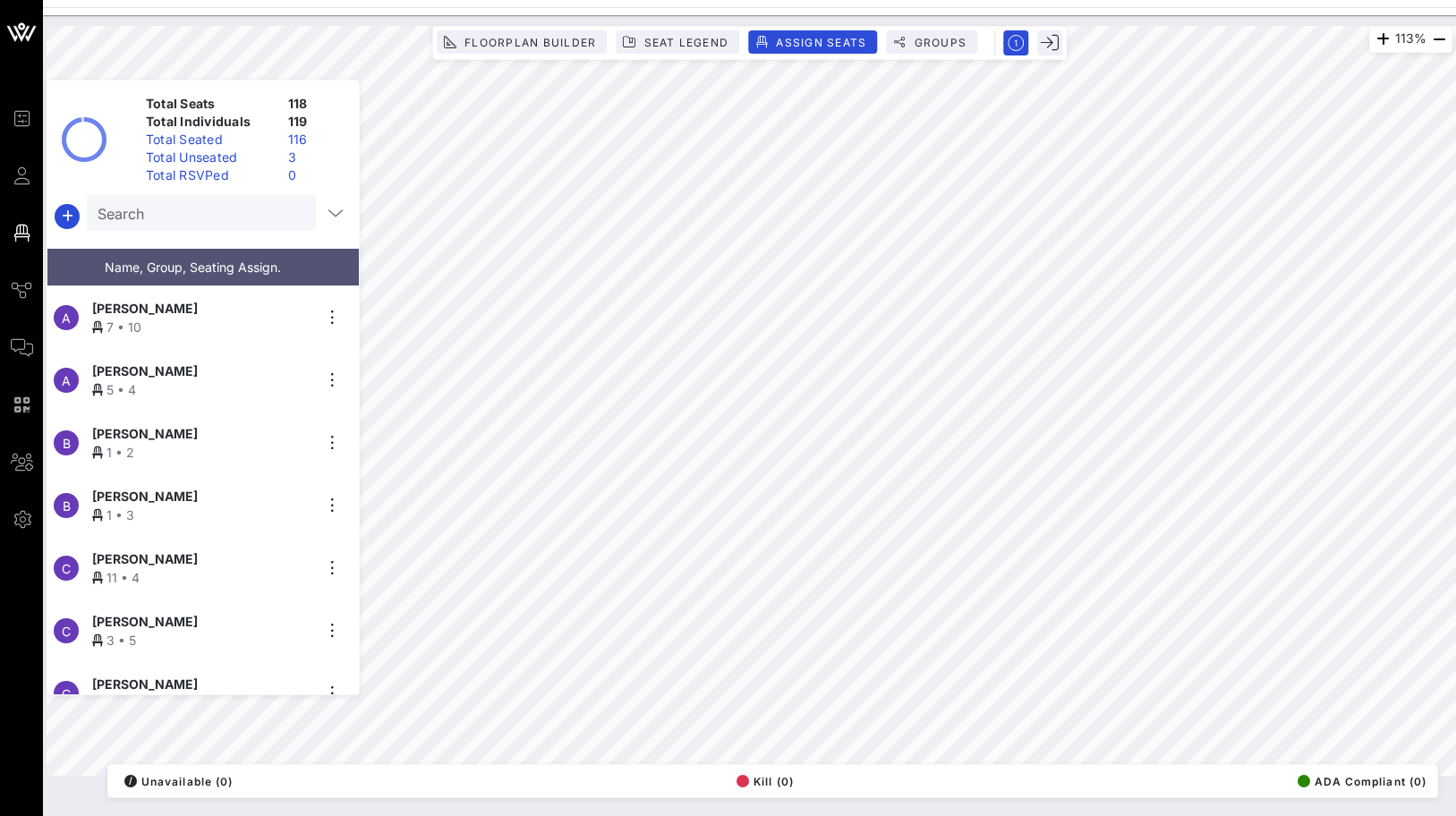
click at [251, 211] on input "Search" at bounding box center [199, 213] width 204 height 23
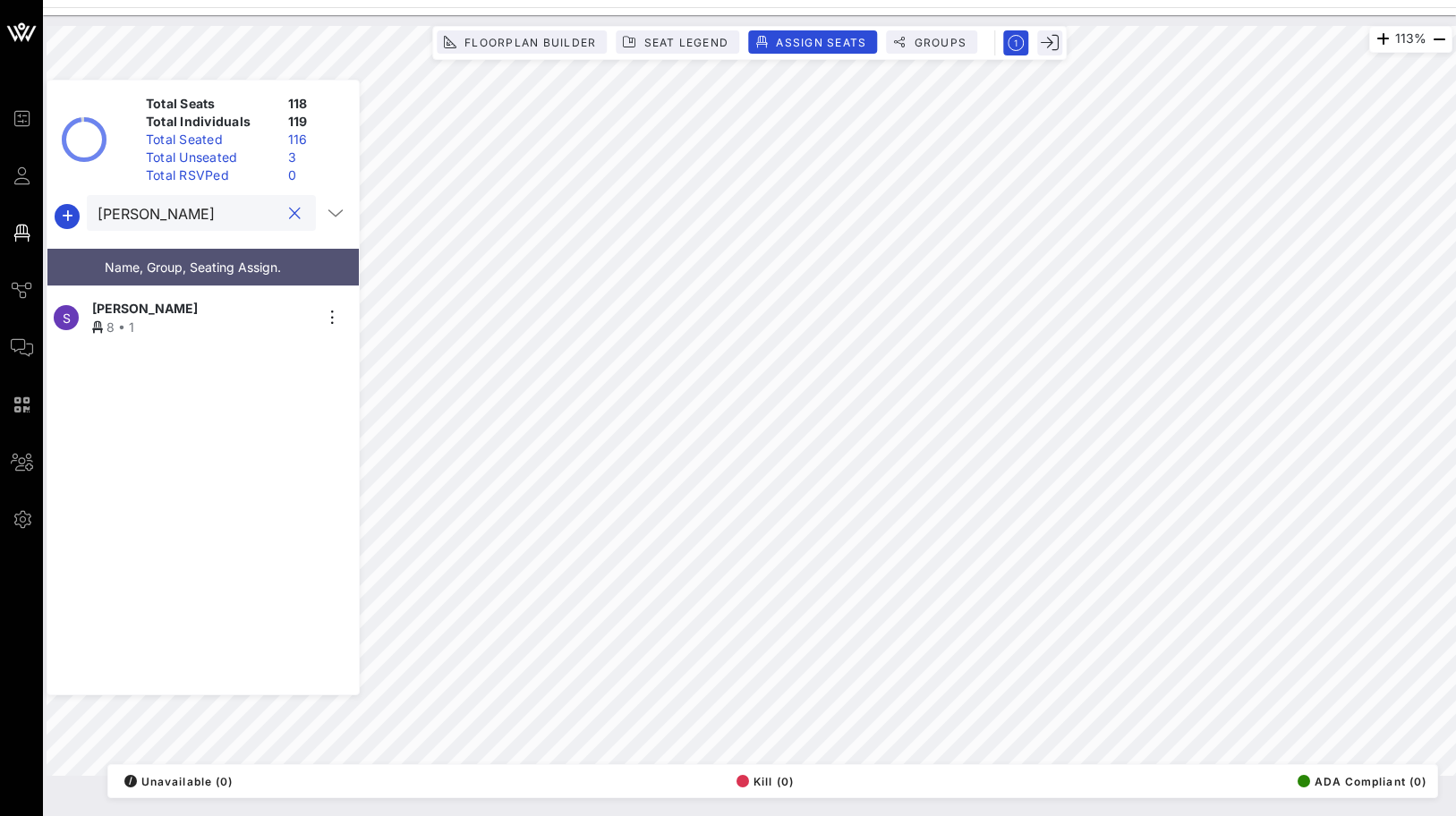
type input "[PERSON_NAME]"
click at [153, 309] on span "[PERSON_NAME]" at bounding box center [145, 308] width 106 height 19
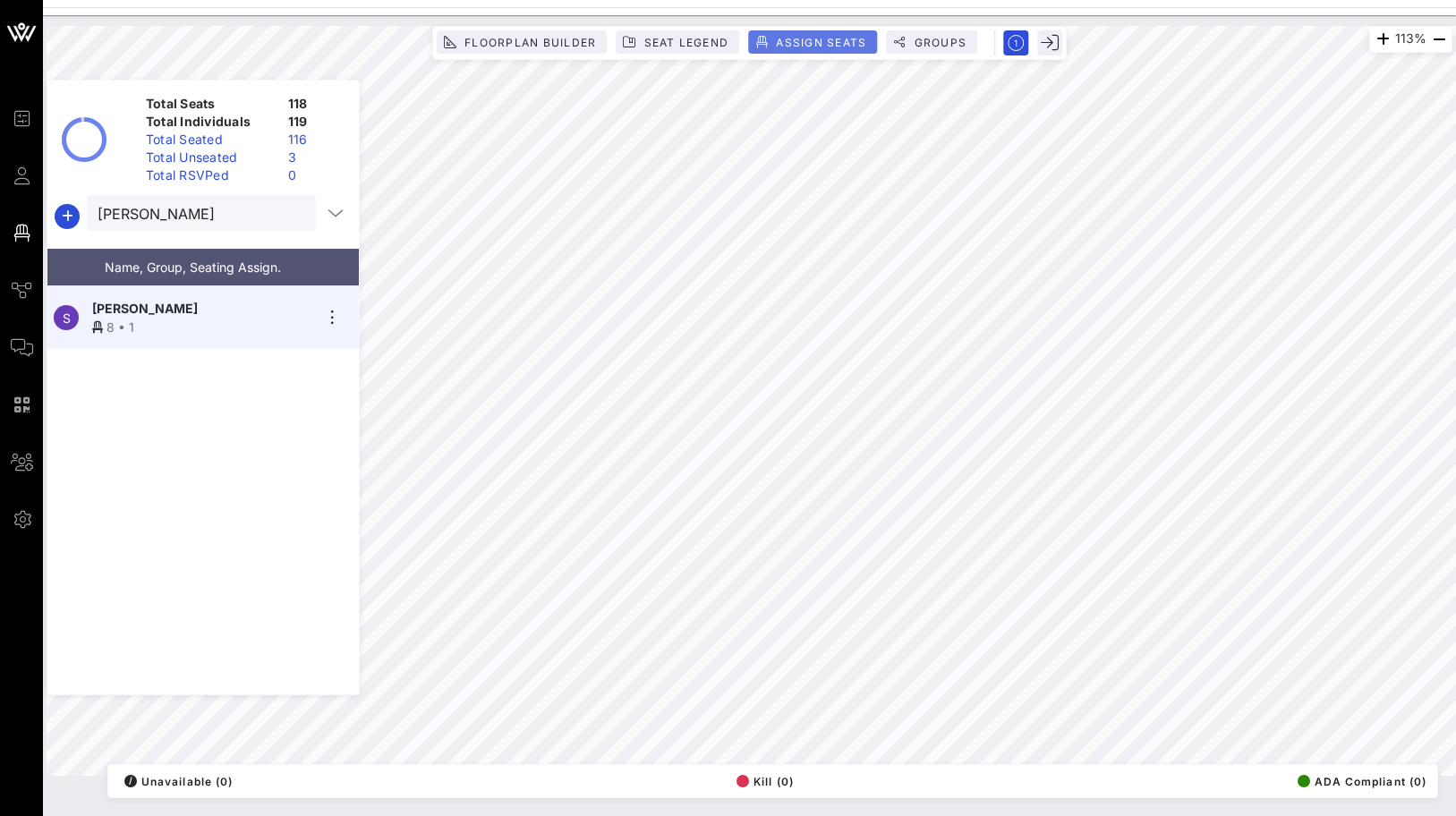
click at [833, 38] on span "Assign Seats" at bounding box center [821, 42] width 92 height 13
